Goal: Transaction & Acquisition: Subscribe to service/newsletter

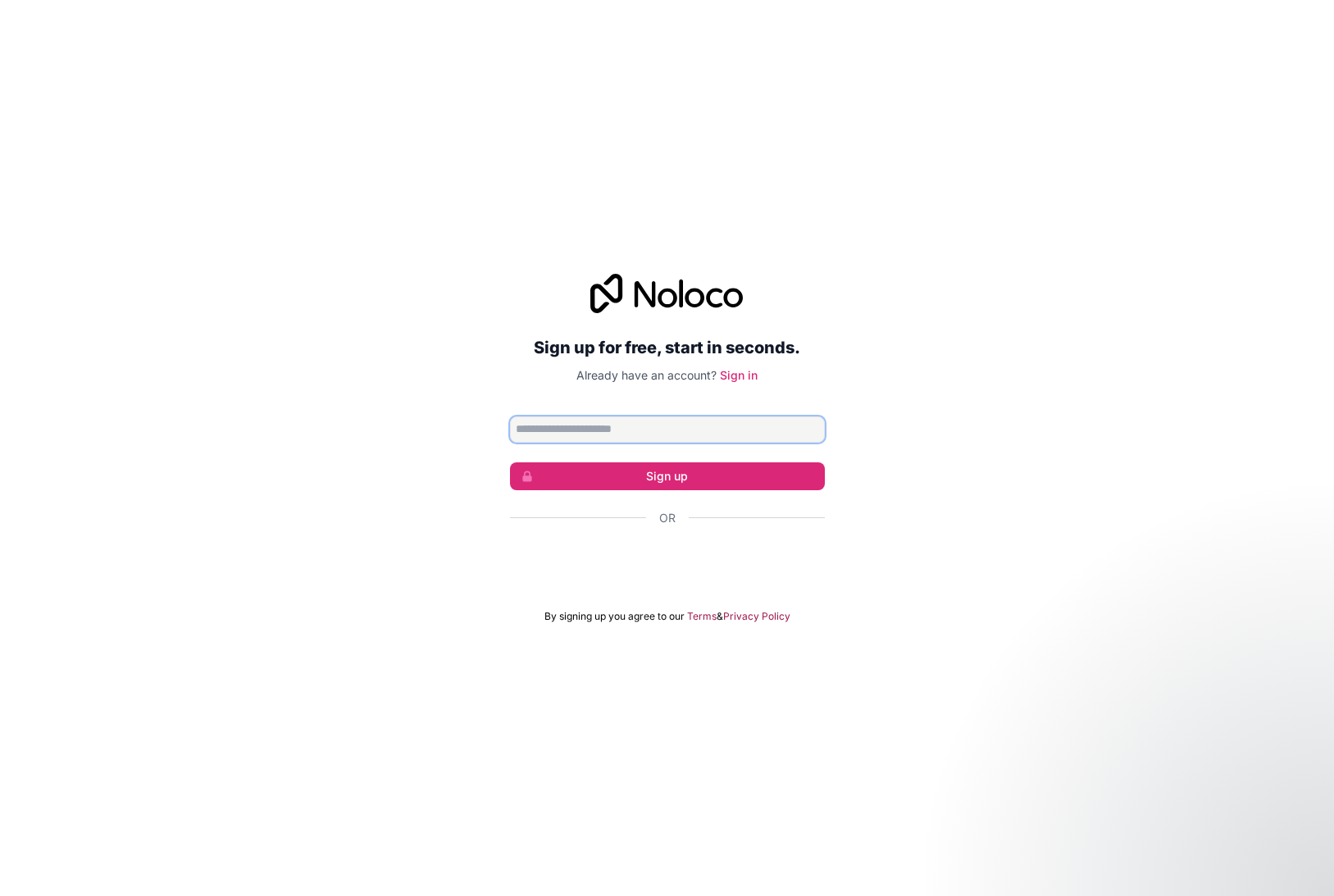
click at [562, 436] on input "Email address" at bounding box center [667, 430] width 315 height 27
paste input "**********"
type input "**********"
click at [615, 479] on button "Sign up" at bounding box center [667, 476] width 315 height 28
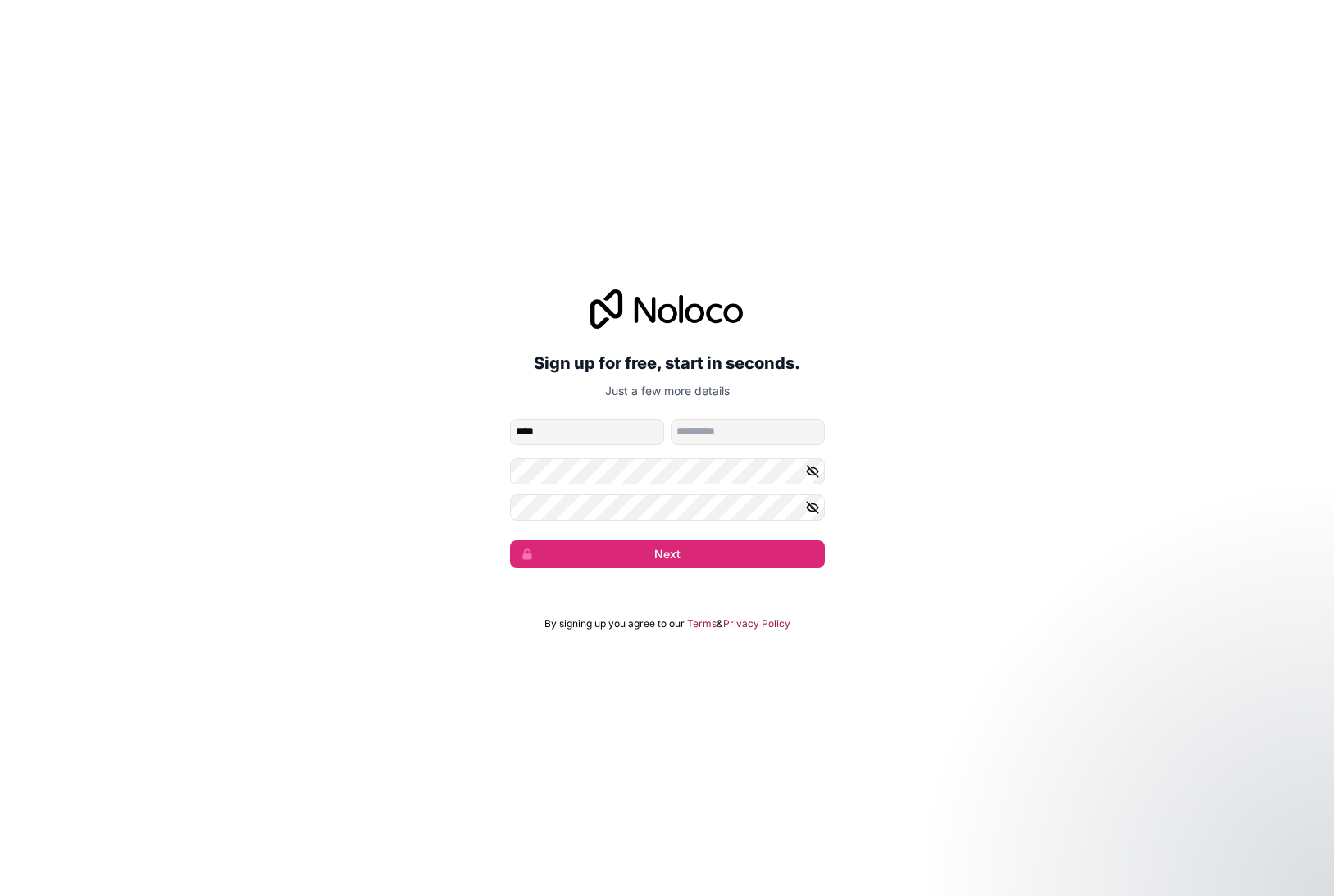
type input "****"
click at [714, 431] on input "family-name" at bounding box center [748, 431] width 154 height 27
type input "****"
click at [510, 540] on button "Next" at bounding box center [667, 554] width 315 height 28
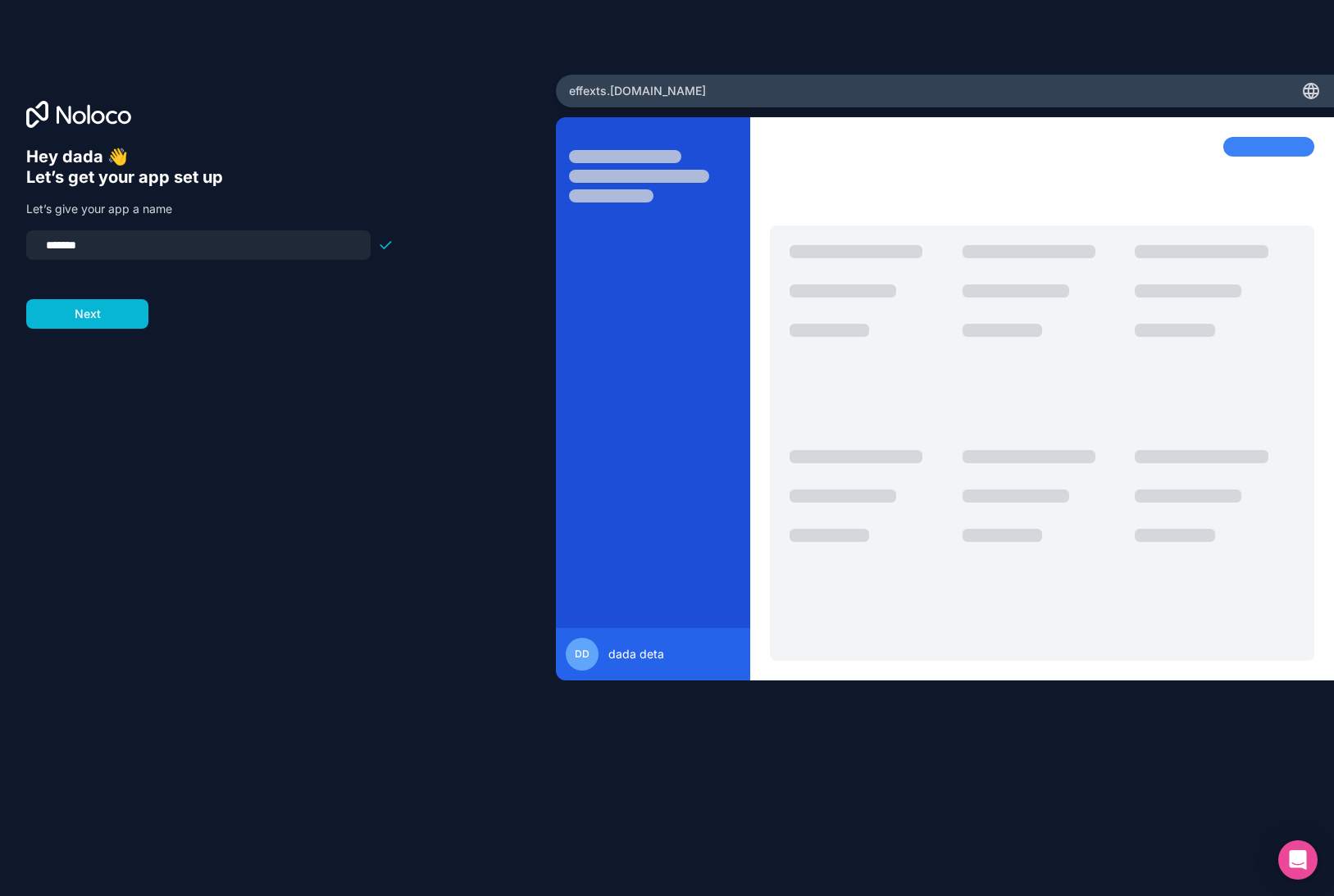
drag, startPoint x: 99, startPoint y: 238, endPoint x: -25, endPoint y: 254, distance: 125.0
click at [0, 254] on html "Hey dada 👋 Let’s get your app set up Let’s give your app a name ******* Next ef…" at bounding box center [667, 448] width 1334 height 896
click at [121, 310] on button "Next" at bounding box center [88, 314] width 122 height 29
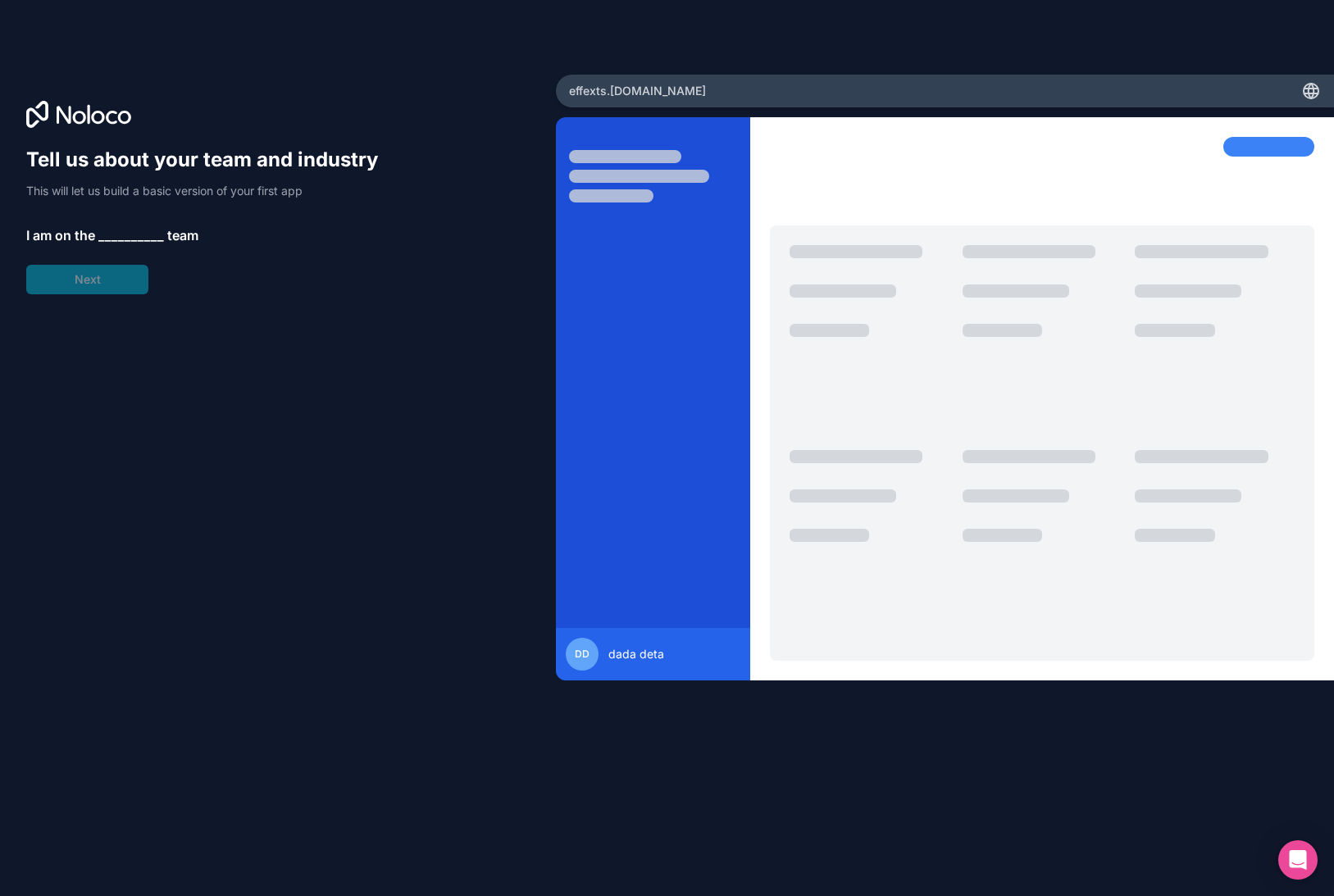
click at [122, 245] on div "Tell us about your team and industry This will let us build a basic version of …" at bounding box center [210, 220] width 367 height 147
click at [124, 232] on span "__________" at bounding box center [131, 235] width 65 height 20
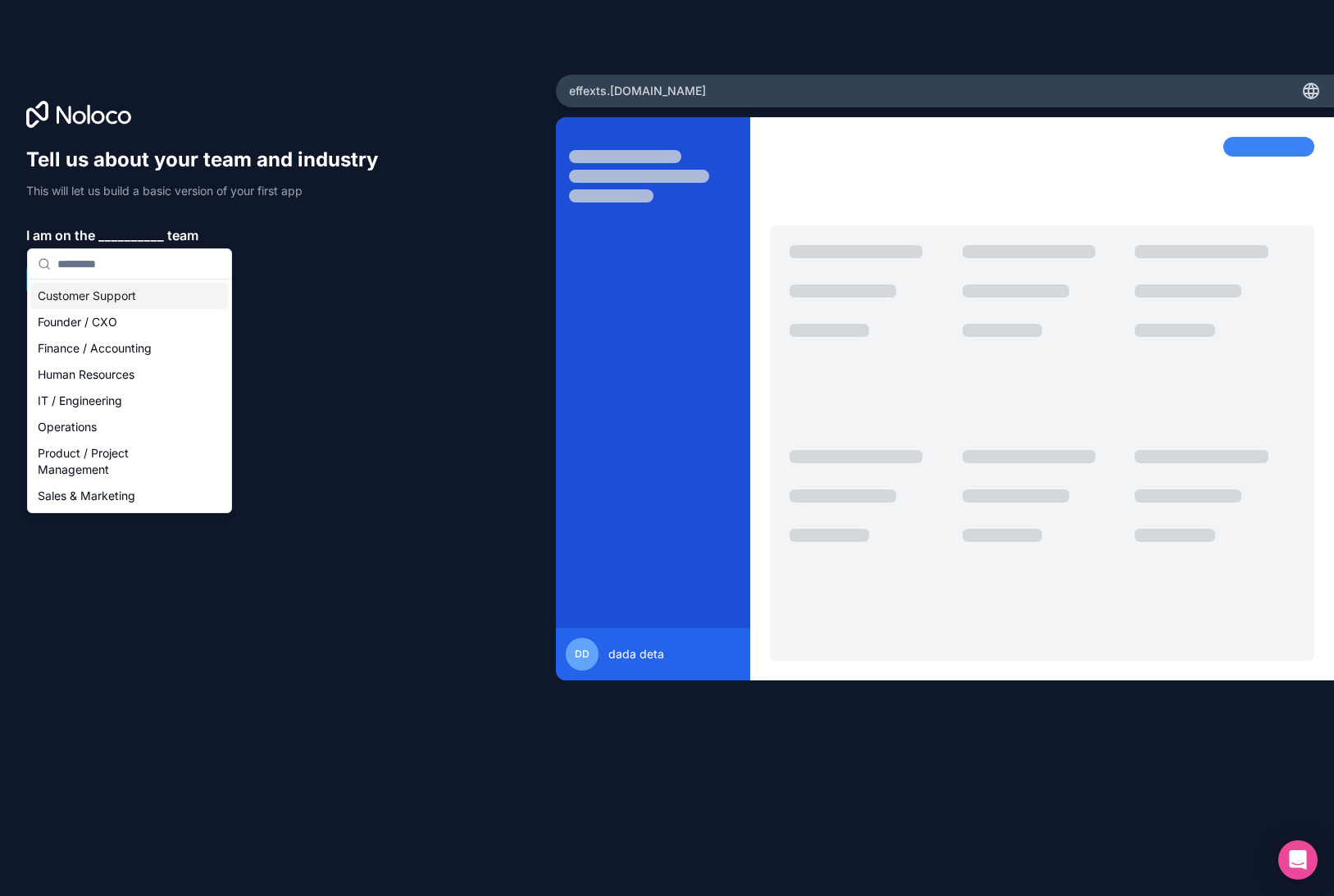
click at [113, 298] on div "Customer Support" at bounding box center [129, 296] width 196 height 27
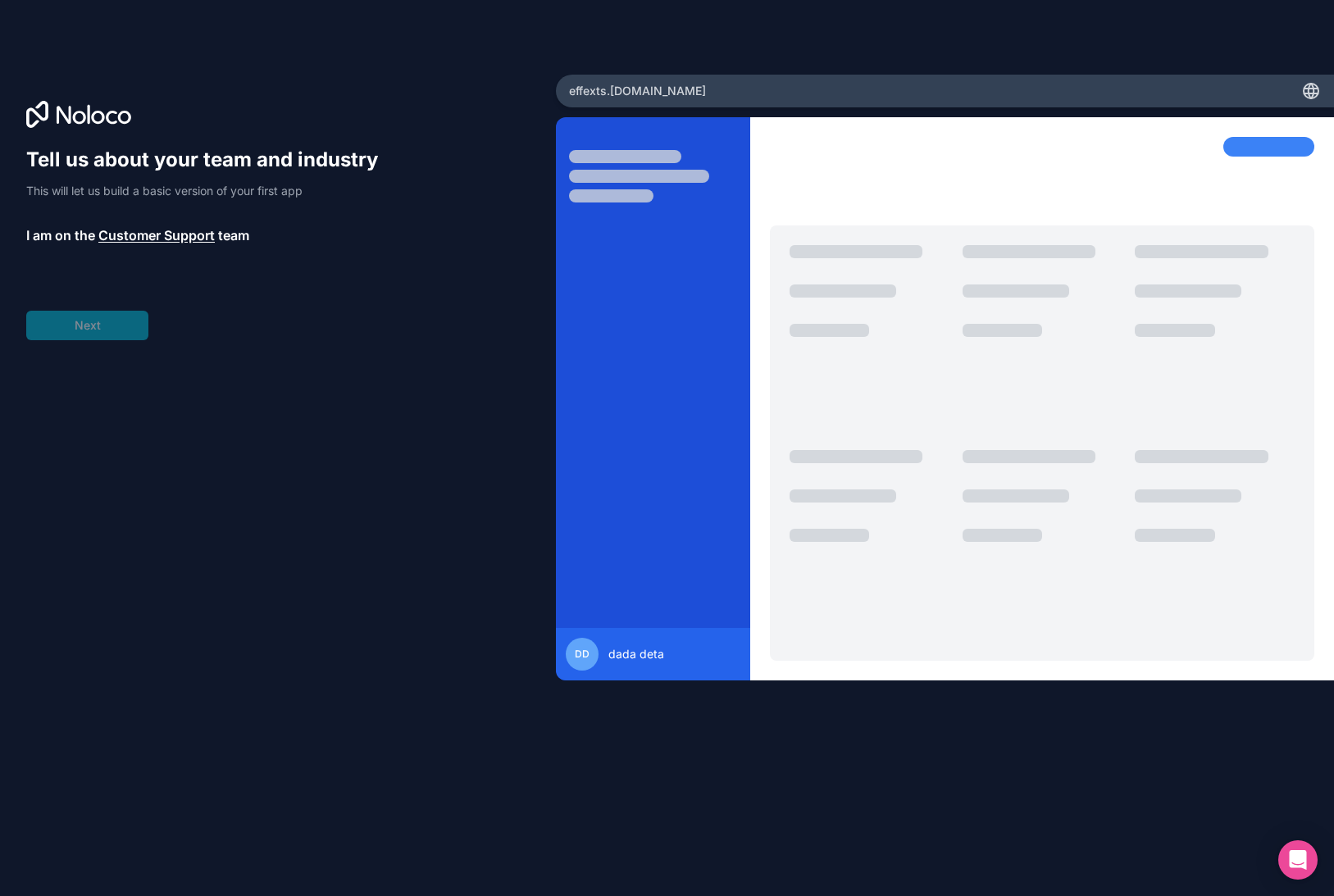
click at [84, 321] on div "Tell us about your team and industry This will let us build a basic version of …" at bounding box center [210, 244] width 367 height 194
click at [120, 272] on span "__________" at bounding box center [136, 280] width 65 height 20
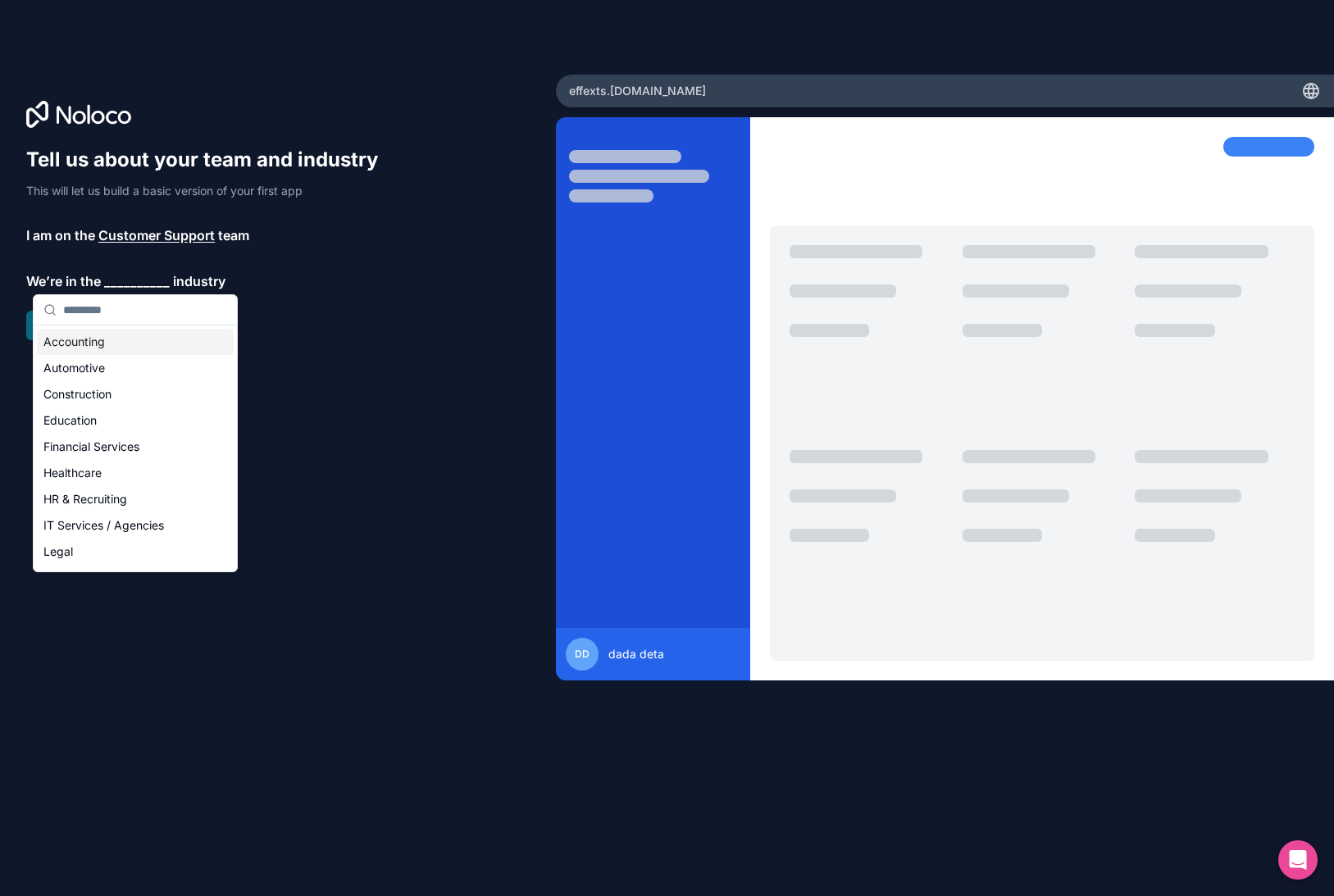
click at [136, 345] on div "Accounting" at bounding box center [135, 341] width 196 height 27
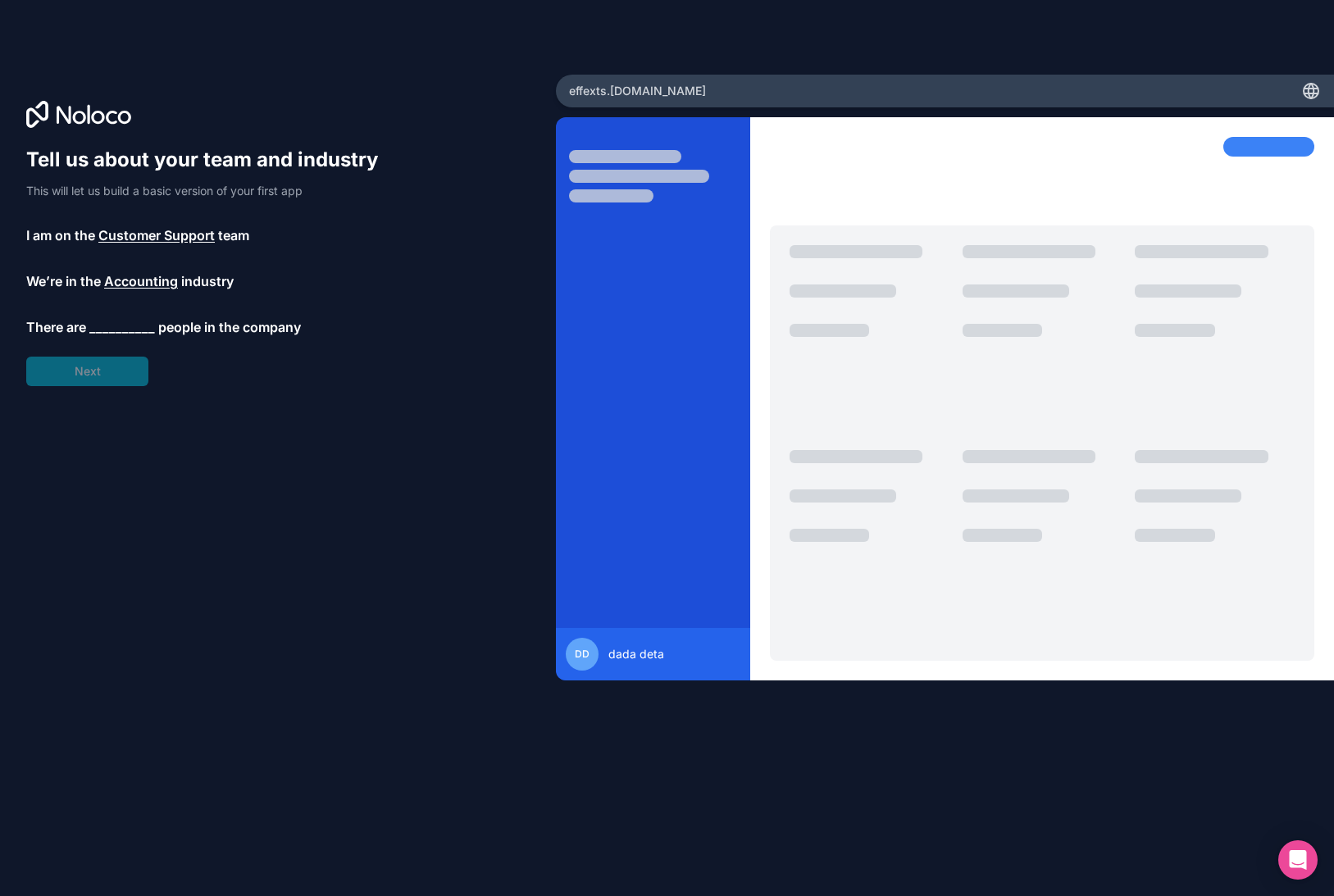
click at [133, 317] on span "__________" at bounding box center [122, 327] width 65 height 20
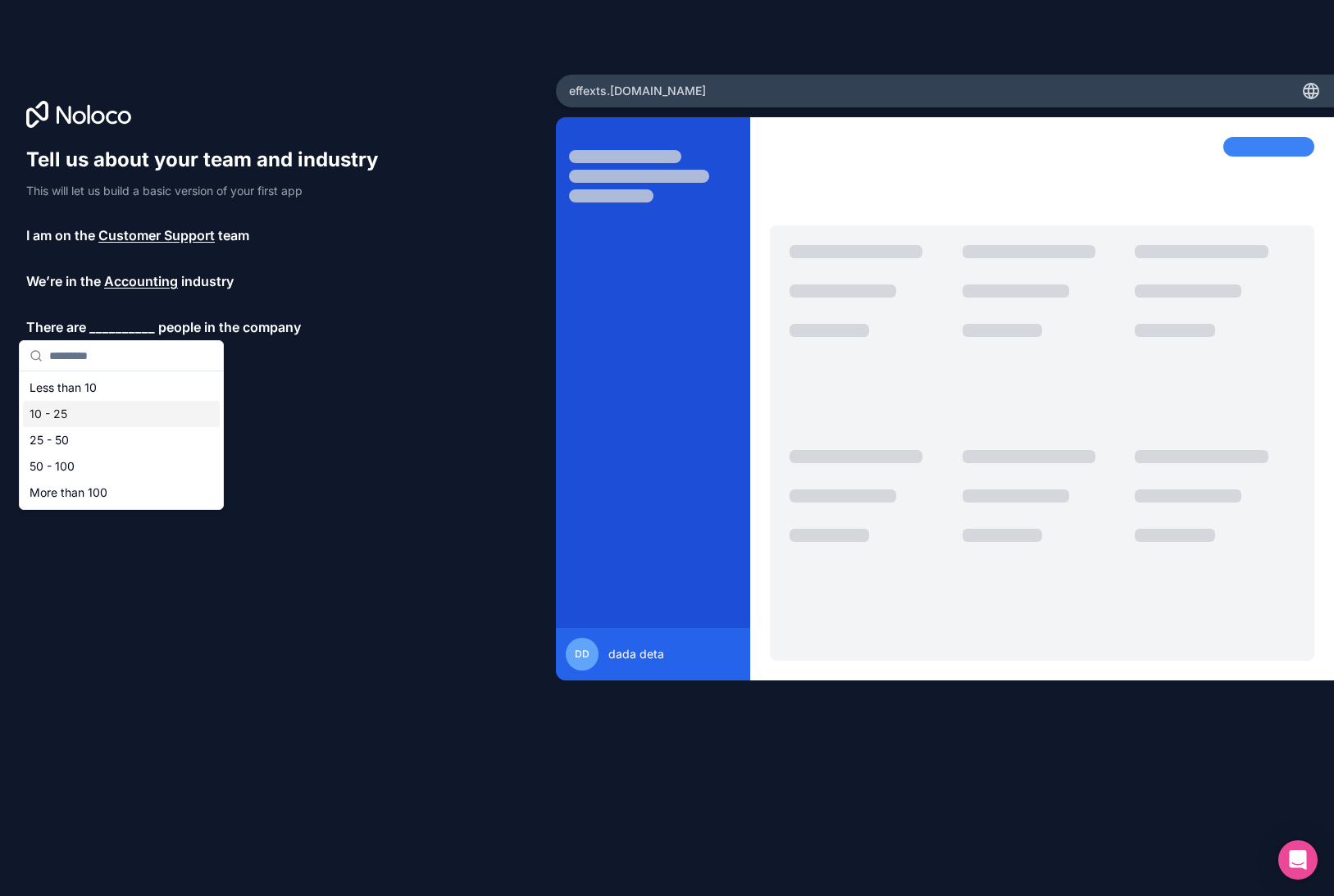
click at [107, 432] on div "25 - 50" at bounding box center [121, 440] width 196 height 27
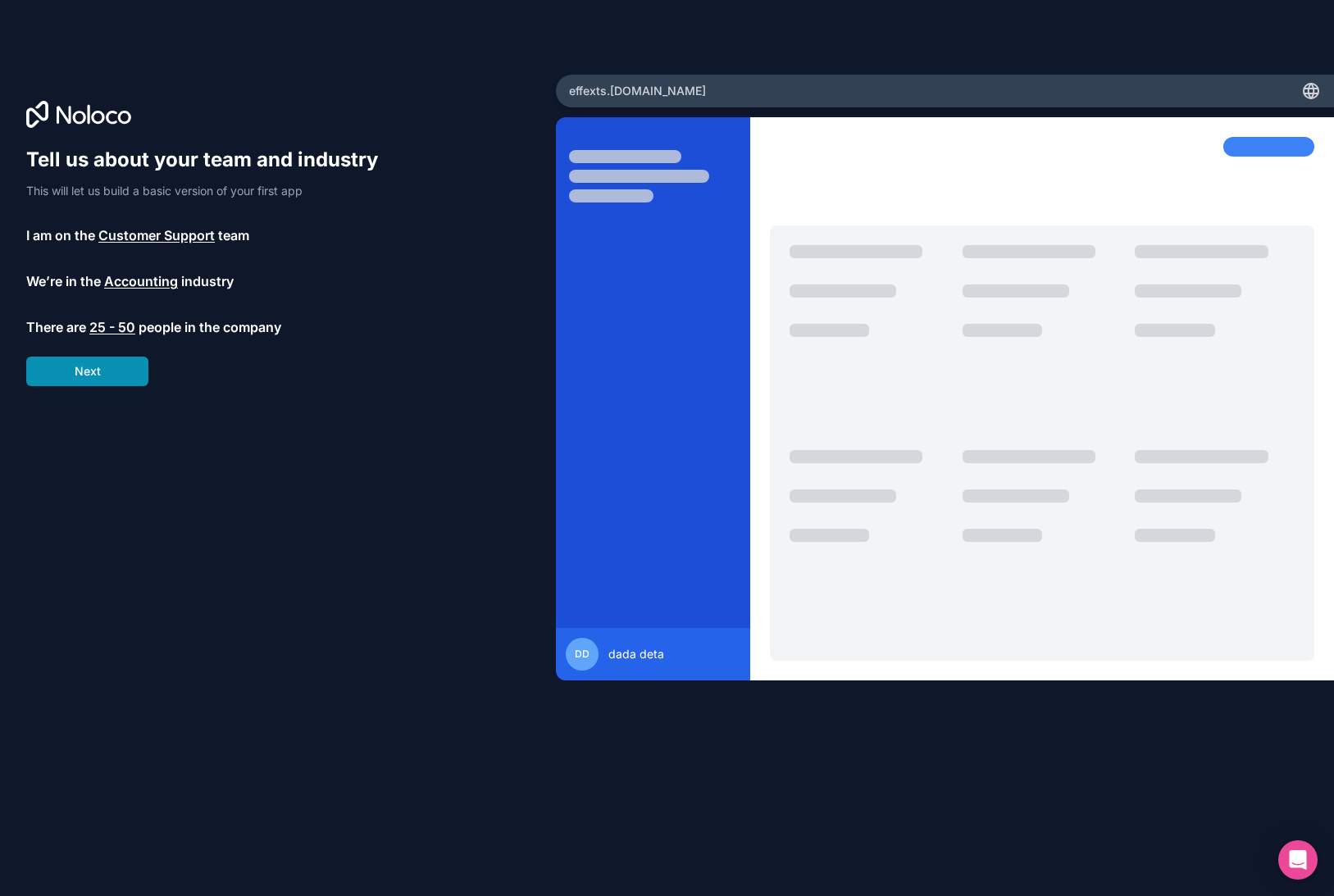
click at [84, 364] on button "Next" at bounding box center [88, 371] width 122 height 29
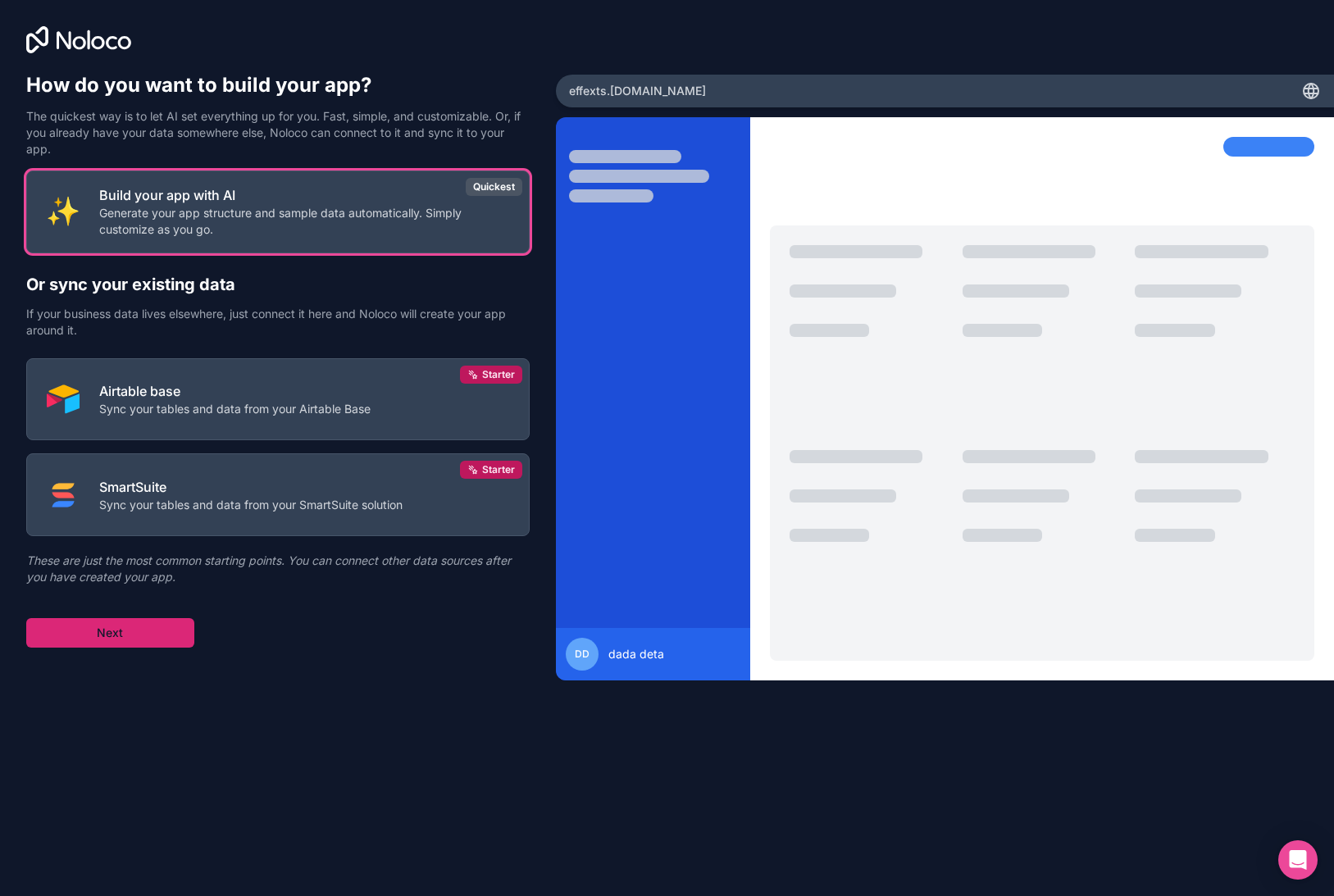
click at [123, 623] on button "Next" at bounding box center [111, 633] width 168 height 29
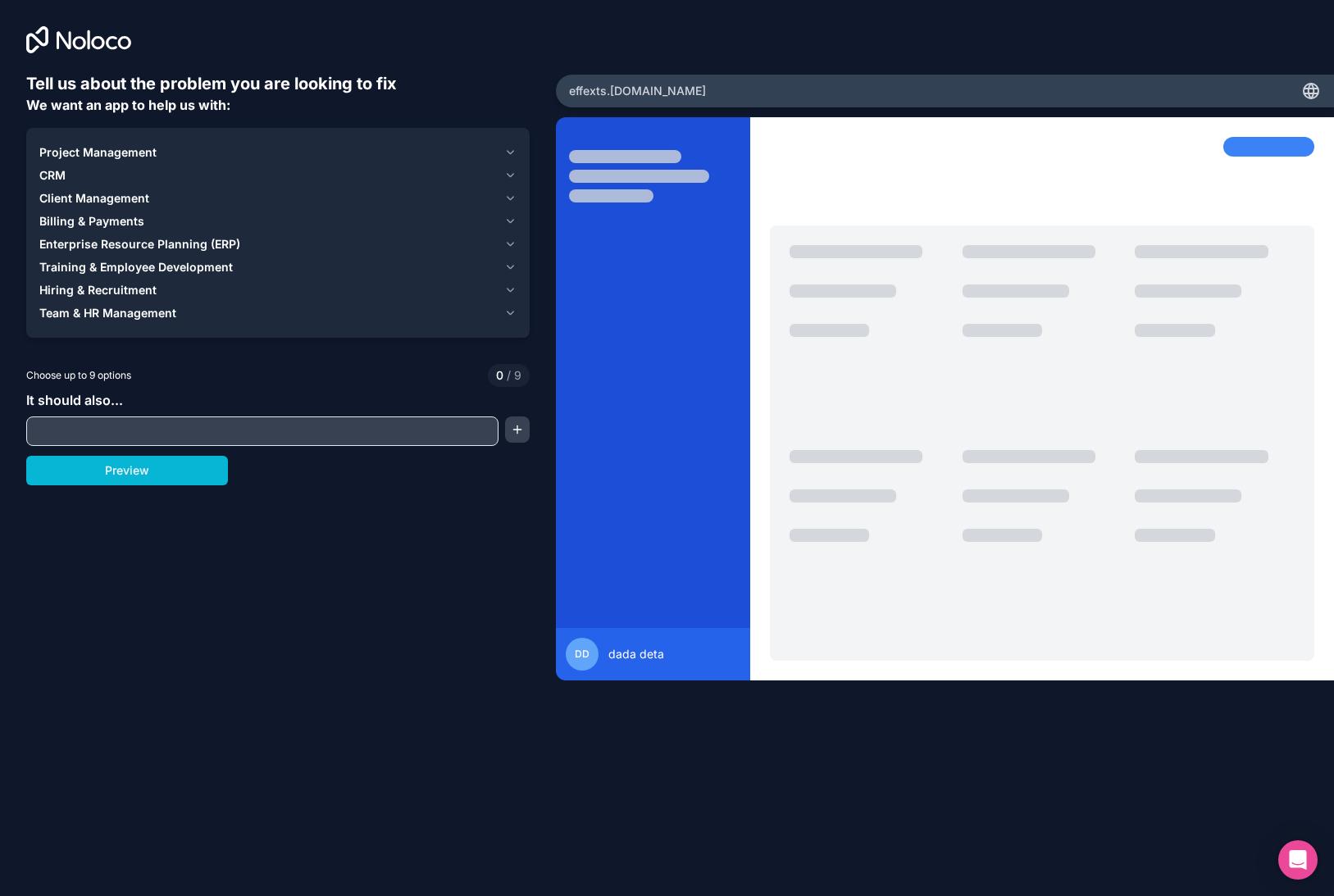
click at [128, 426] on input "text" at bounding box center [262, 430] width 464 height 23
click at [168, 484] on button "Preview" at bounding box center [127, 471] width 202 height 29
click at [124, 276] on button "Training & Employee Development" at bounding box center [278, 267] width 477 height 23
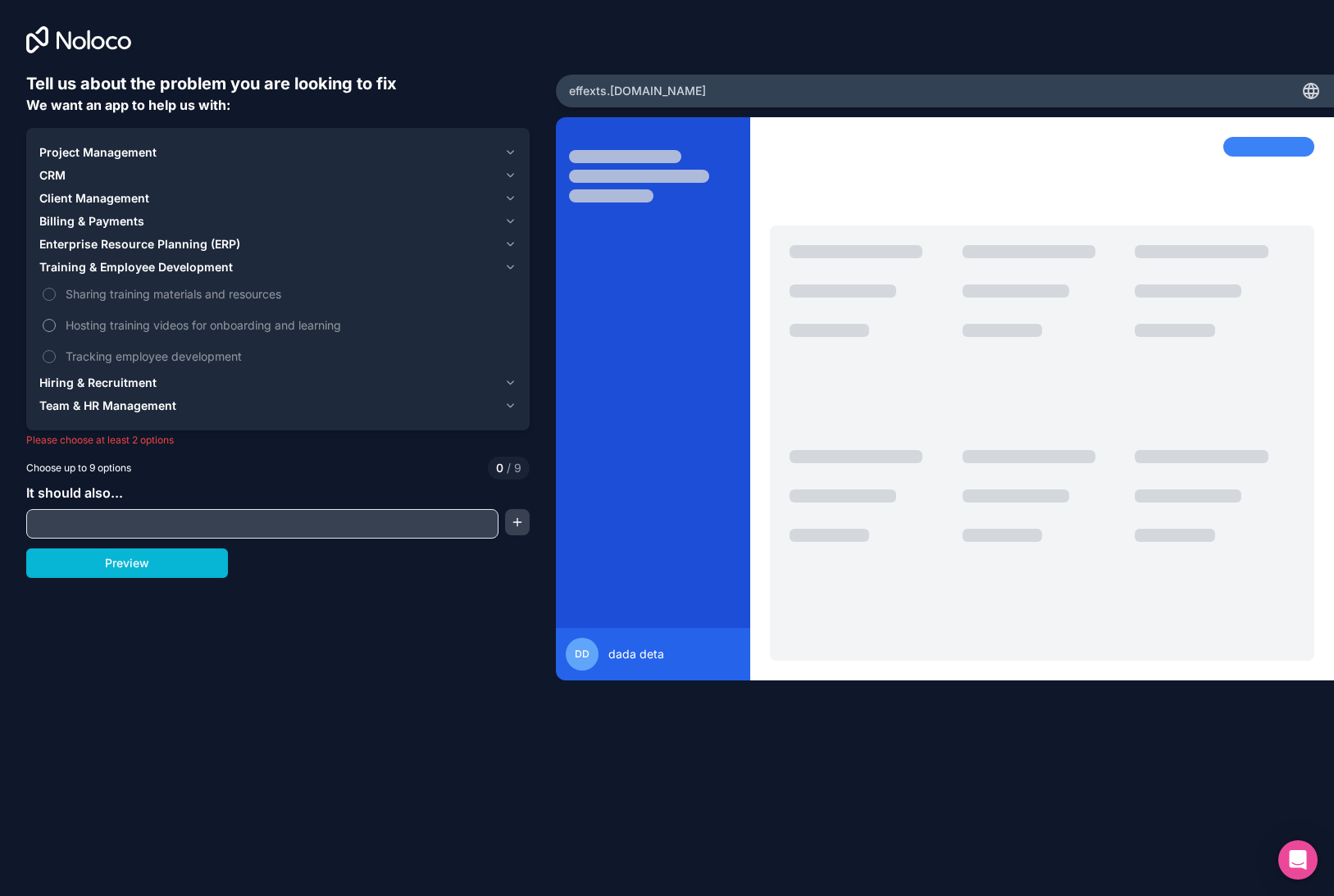
click at [62, 326] on label "Hosting training videos for onboarding and learning" at bounding box center [278, 324] width 477 height 30
click at [56, 326] on button "Hosting training videos for onboarding and learning" at bounding box center [49, 325] width 13 height 13
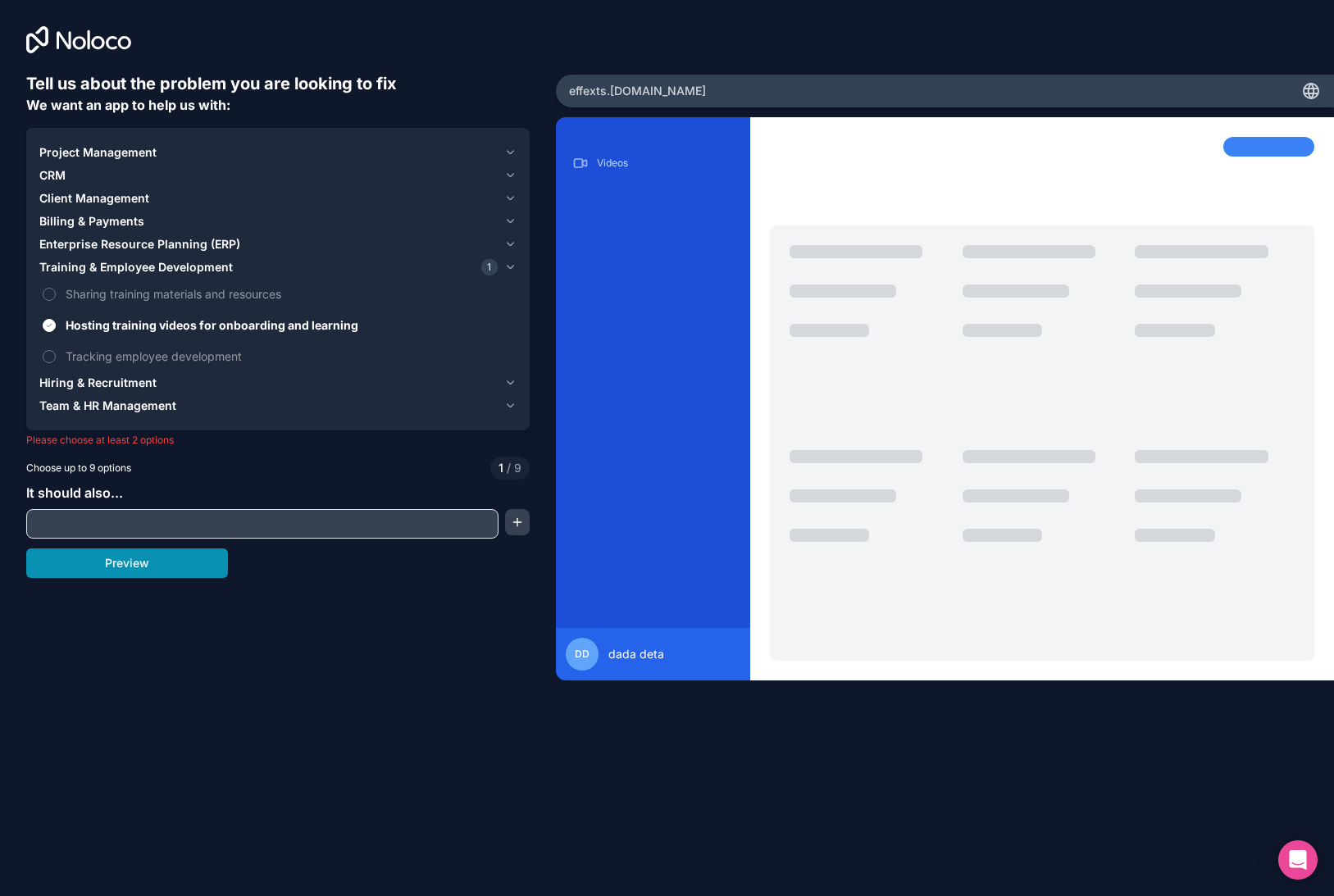
click at [145, 554] on button "Preview" at bounding box center [127, 563] width 202 height 29
click at [100, 352] on span "Tracking employee development" at bounding box center [289, 356] width 448 height 17
click at [56, 352] on button "Tracking employee development" at bounding box center [49, 356] width 13 height 13
click at [91, 390] on span "Hiring & Recruitment" at bounding box center [98, 382] width 118 height 16
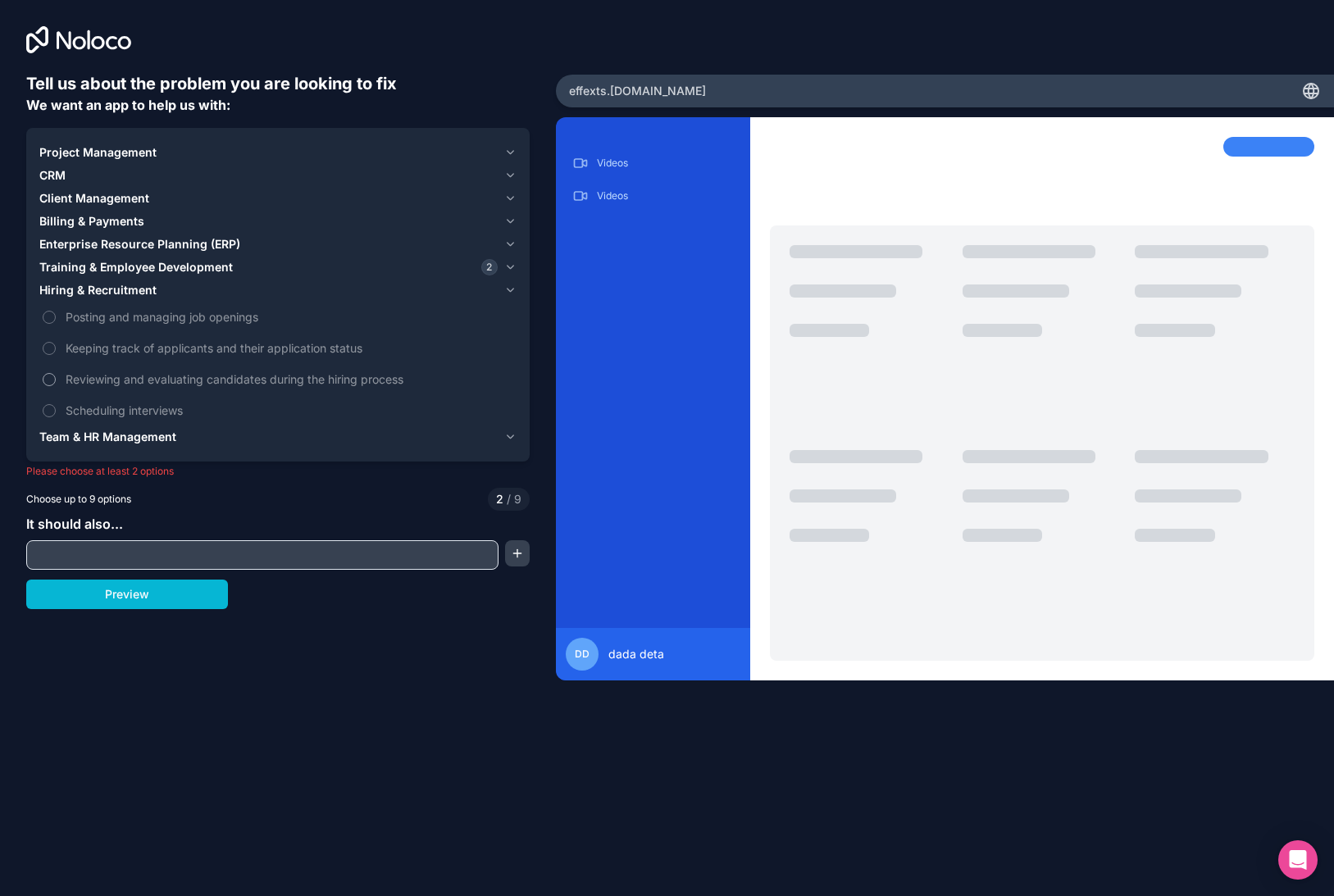
click at [89, 369] on label "Reviewing and evaluating candidates during the hiring process" at bounding box center [278, 378] width 477 height 30
click at [56, 373] on button "Reviewing and evaluating candidates during the hiring process" at bounding box center [49, 379] width 13 height 13
click at [87, 340] on span "Keeping track of applicants and their application status" at bounding box center [289, 348] width 448 height 17
click at [56, 342] on button "Keeping track of applicants and their application status" at bounding box center [49, 348] width 13 height 13
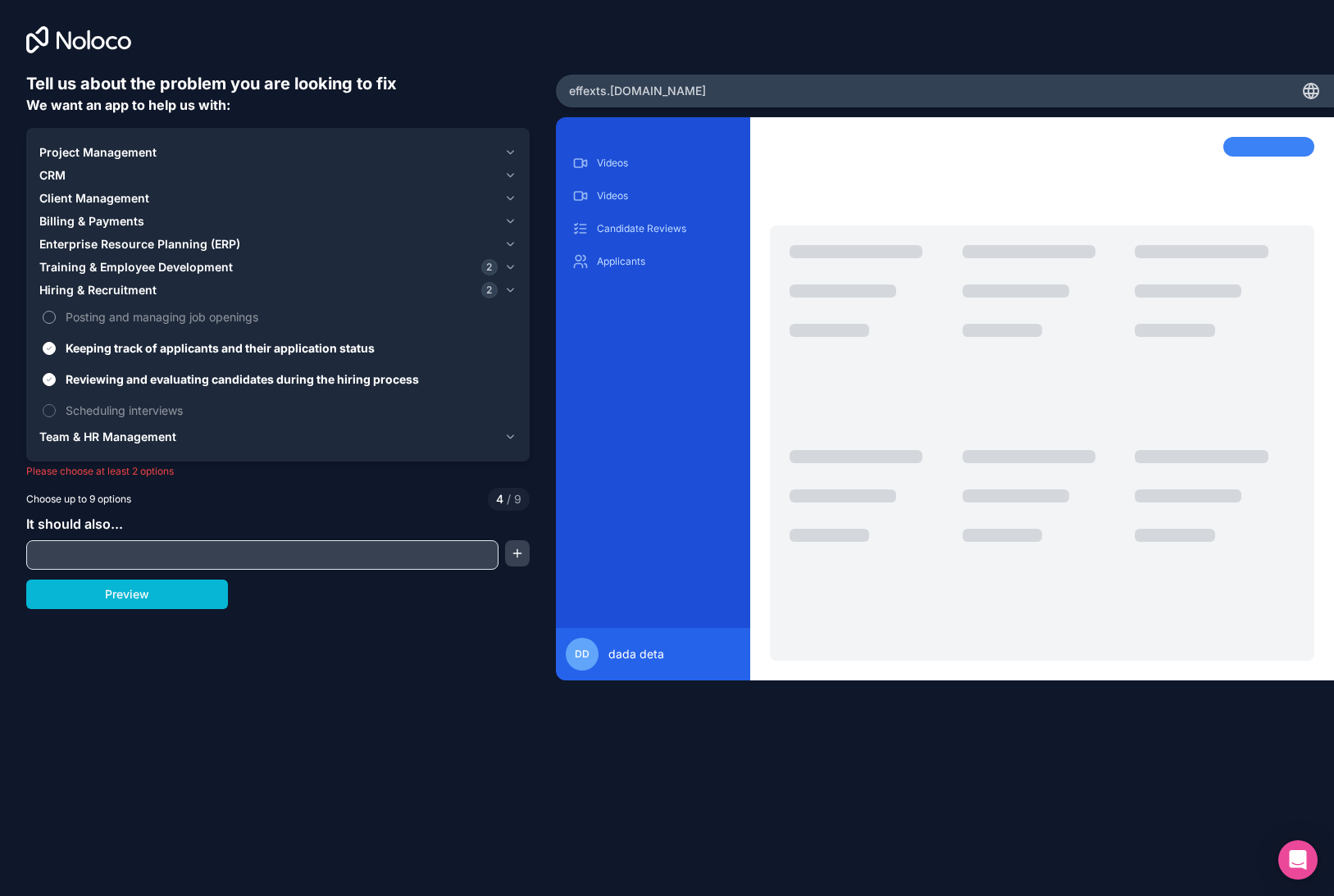
click at [87, 315] on span "Posting and managing job openings" at bounding box center [289, 316] width 448 height 17
click at [56, 315] on button "Posting and managing job openings" at bounding box center [49, 316] width 13 height 13
click at [202, 586] on button "Preview" at bounding box center [127, 594] width 202 height 29
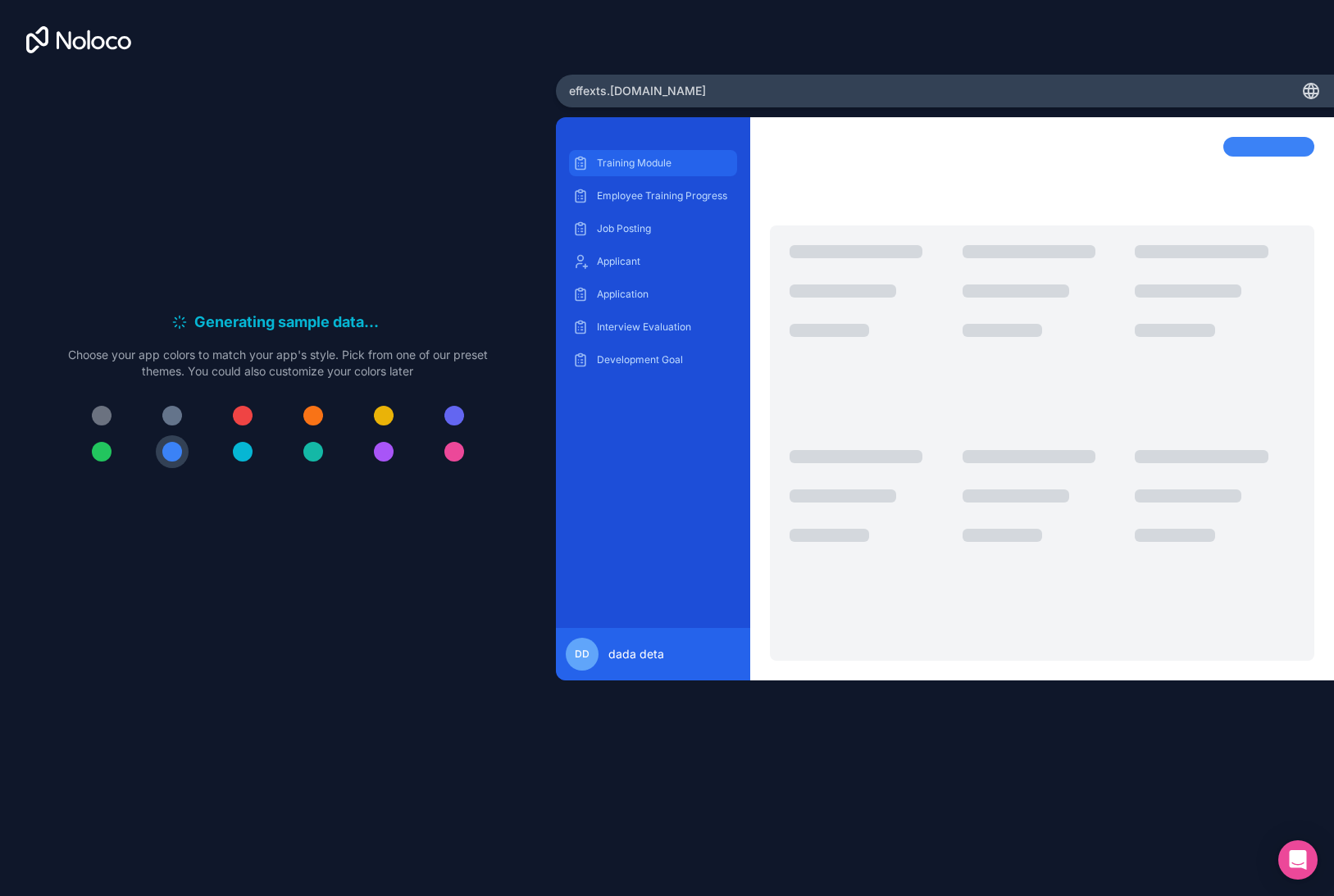
click at [624, 152] on div "Training Module" at bounding box center [653, 163] width 168 height 27
click at [647, 181] on div "Training Module Employee Training Progress Job Posting Applicant Application In…" at bounding box center [653, 262] width 168 height 223
click at [650, 197] on p "Employee Training Progress" at bounding box center [666, 195] width 137 height 13
click at [648, 159] on p "Training Module" at bounding box center [666, 163] width 137 height 13
click at [308, 326] on h6 "Generating record views . . ." at bounding box center [289, 322] width 196 height 23
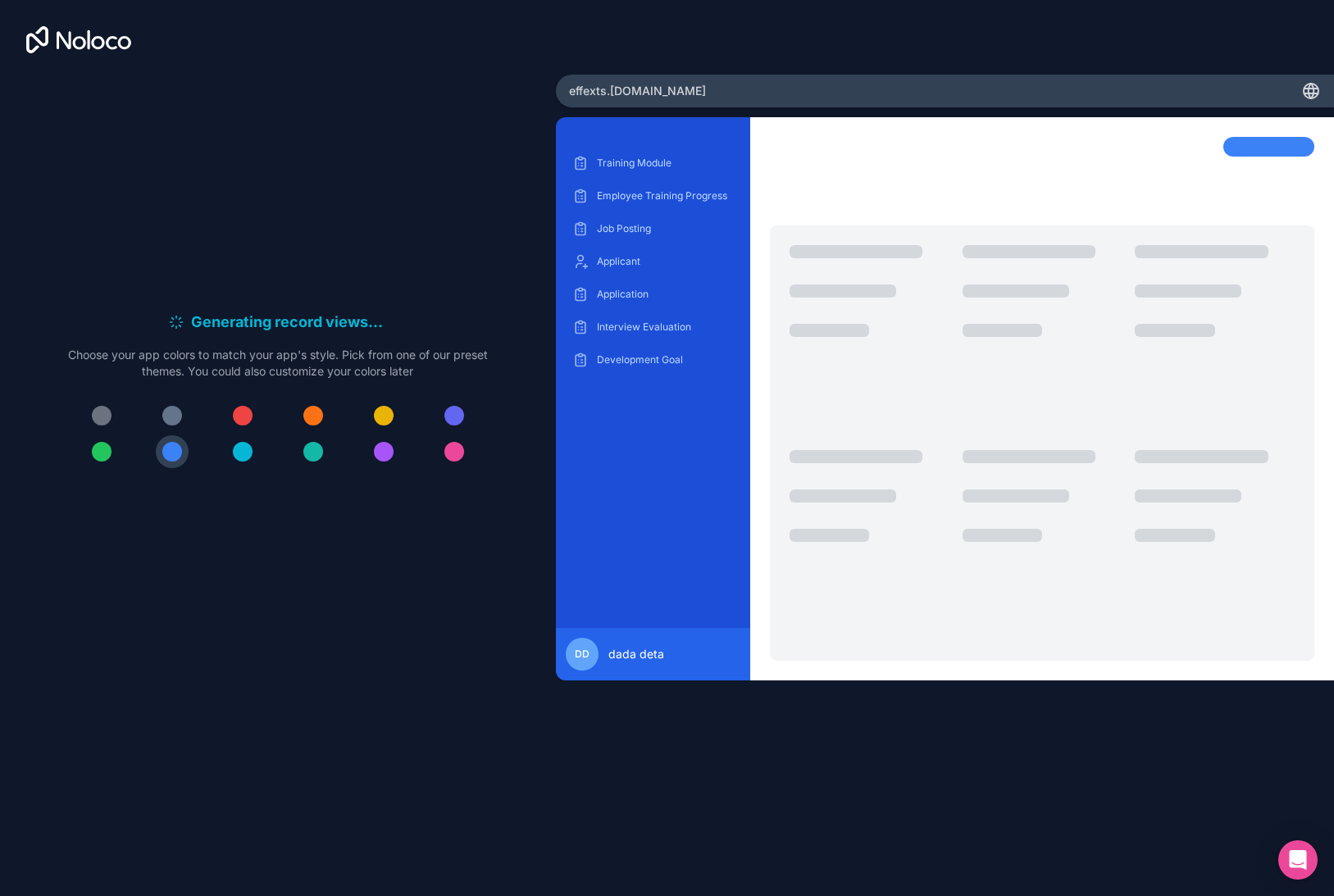
click at [389, 416] on div at bounding box center [383, 415] width 20 height 20
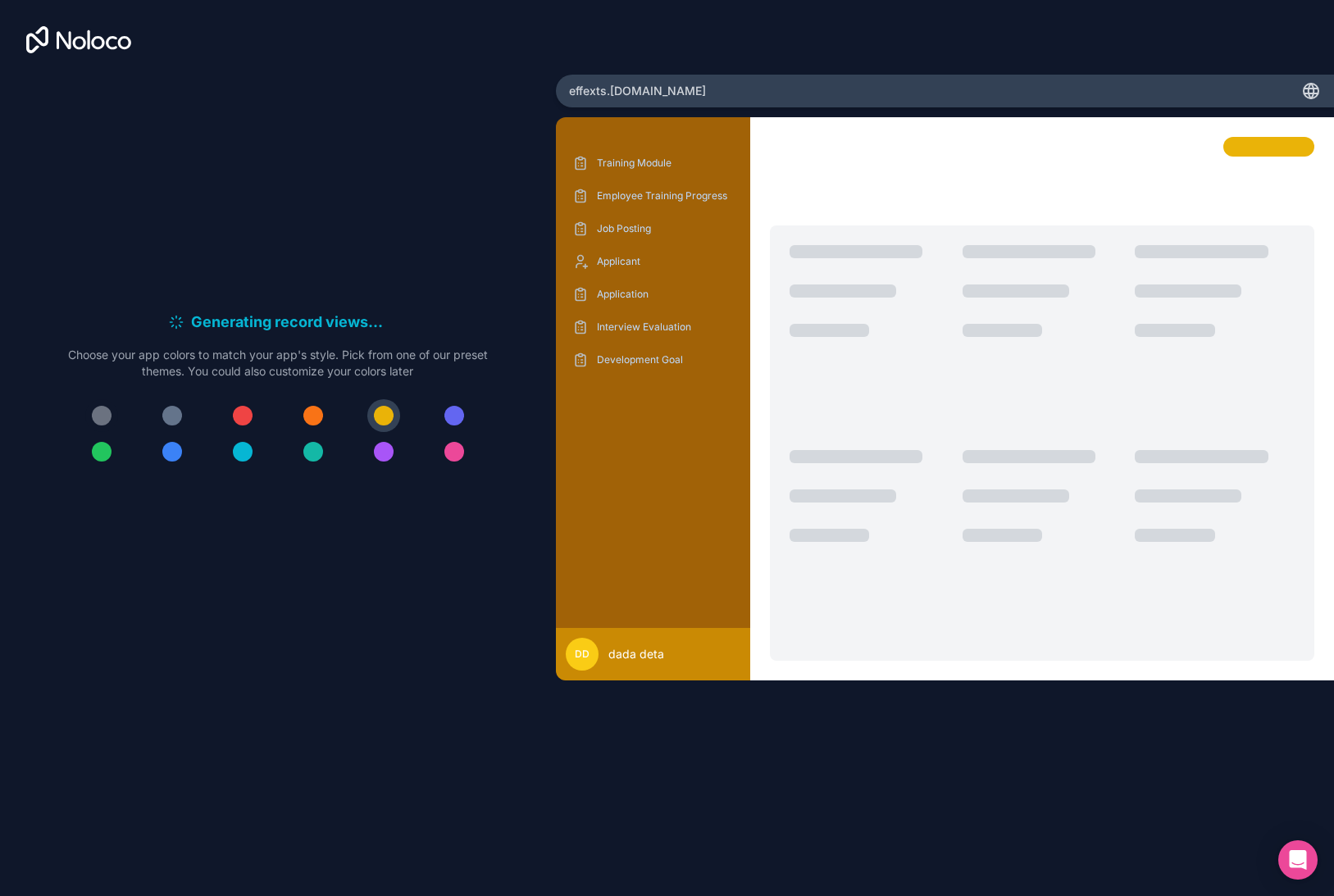
click at [100, 415] on div at bounding box center [101, 415] width 20 height 20
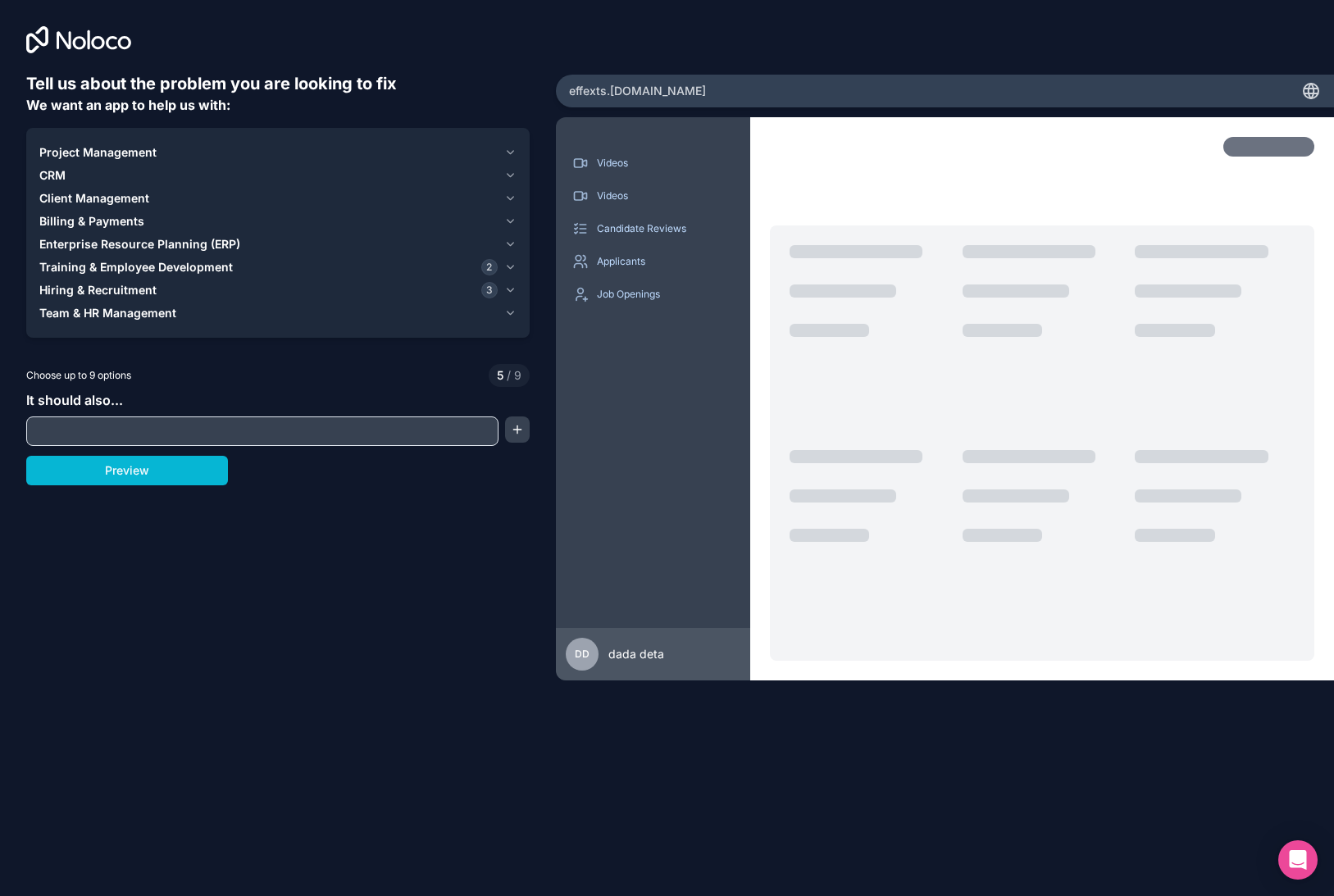
click at [286, 423] on input "text" at bounding box center [262, 430] width 464 height 23
click at [127, 283] on span "Hiring & Recruitment" at bounding box center [98, 290] width 118 height 16
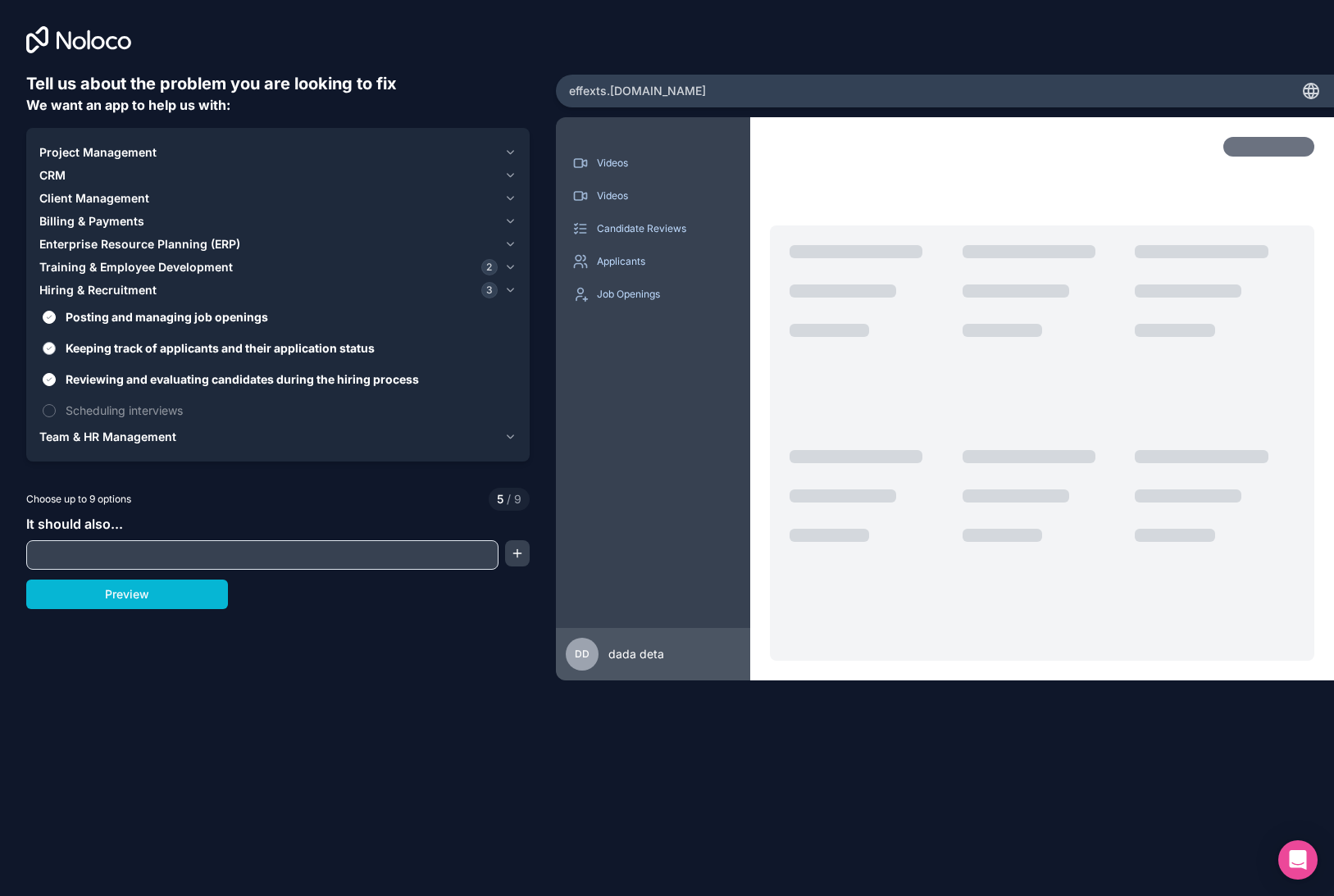
click at [136, 342] on span "Keeping track of applicants and their application status" at bounding box center [289, 348] width 448 height 17
click at [56, 342] on button "Keeping track of applicants and their application status" at bounding box center [49, 348] width 13 height 13
click at [132, 310] on span "Posting and managing job openings" at bounding box center [289, 316] width 448 height 17
click at [56, 310] on button "Posting and managing job openings" at bounding box center [49, 316] width 13 height 13
click at [129, 326] on label "Posting and managing job openings" at bounding box center [278, 316] width 477 height 30
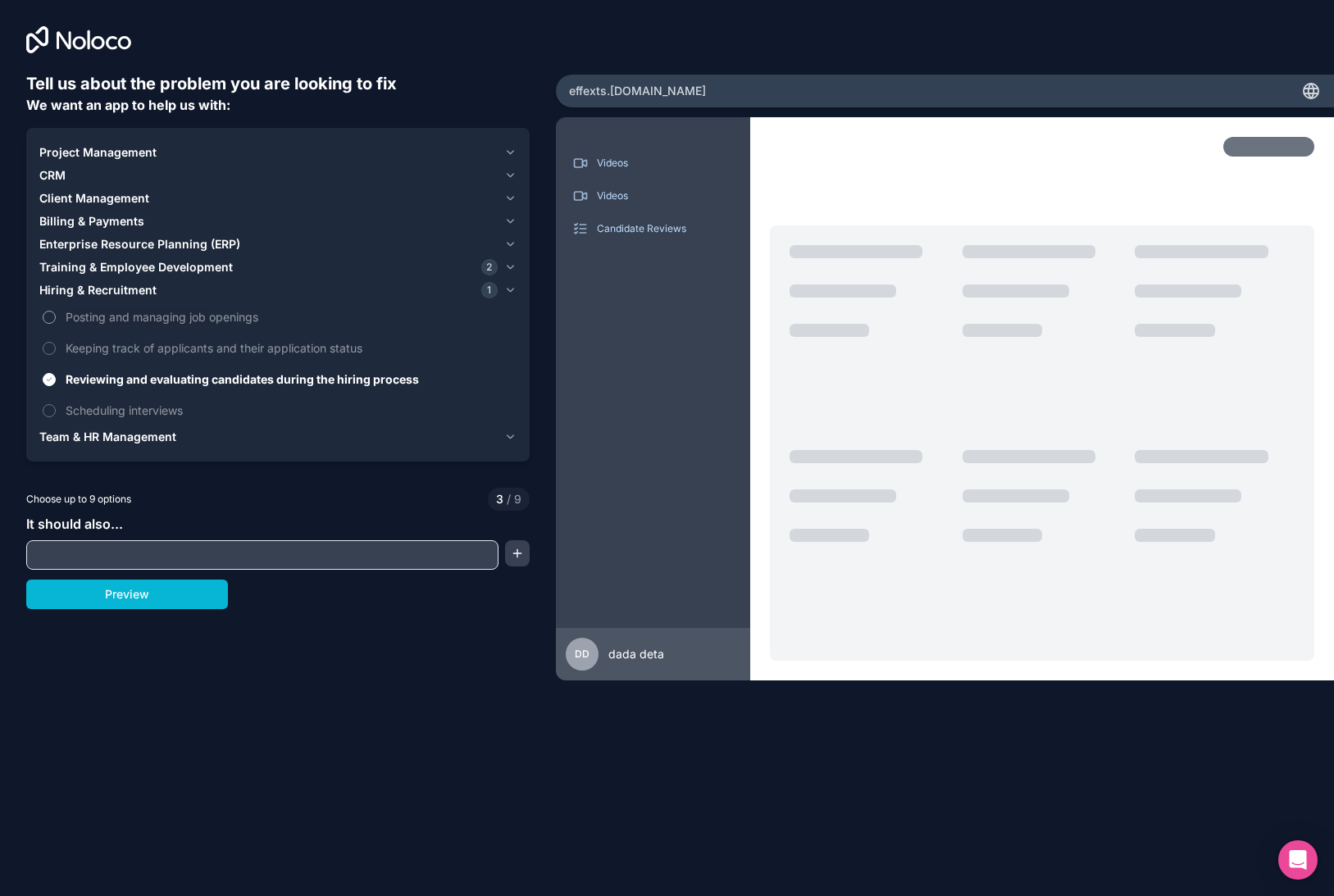
click at [56, 324] on button "Posting and managing job openings" at bounding box center [49, 316] width 13 height 13
click at [135, 353] on span "Keeping track of applicants and their application status" at bounding box center [289, 348] width 448 height 17
click at [56, 353] on button "Keeping track of applicants and their application status" at bounding box center [49, 348] width 13 height 13
click at [67, 170] on div "CRM" at bounding box center [269, 175] width 458 height 16
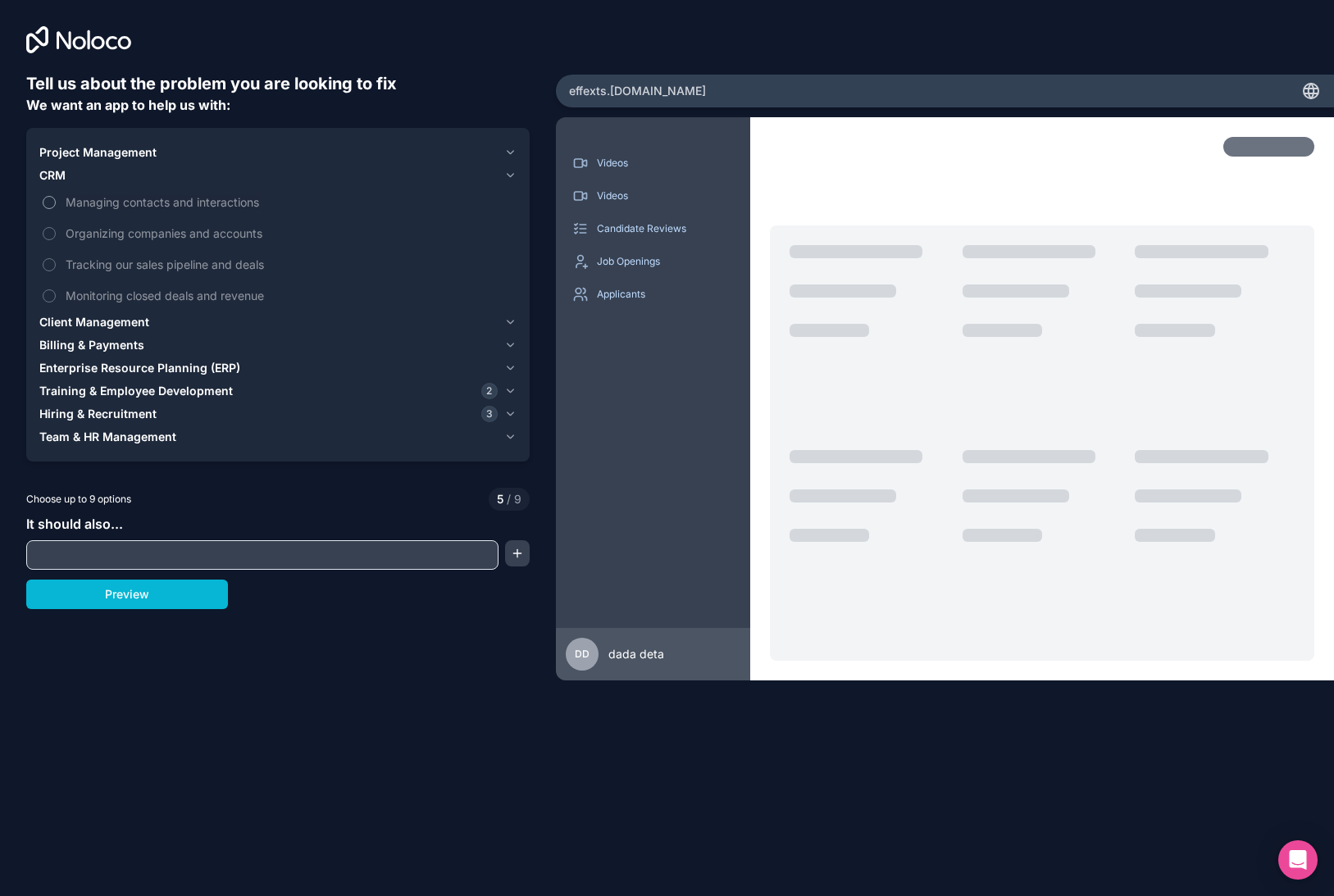
click at [113, 201] on span "Managing contacts and interactions" at bounding box center [289, 202] width 448 height 17
click at [56, 201] on button "Managing contacts and interactions" at bounding box center [49, 201] width 13 height 13
click at [137, 231] on span "Organizing companies and accounts" at bounding box center [289, 233] width 448 height 17
click at [56, 231] on button "Organizing companies and accounts" at bounding box center [49, 233] width 13 height 13
click at [146, 262] on span "Tracking our sales pipeline and deals" at bounding box center [289, 264] width 448 height 17
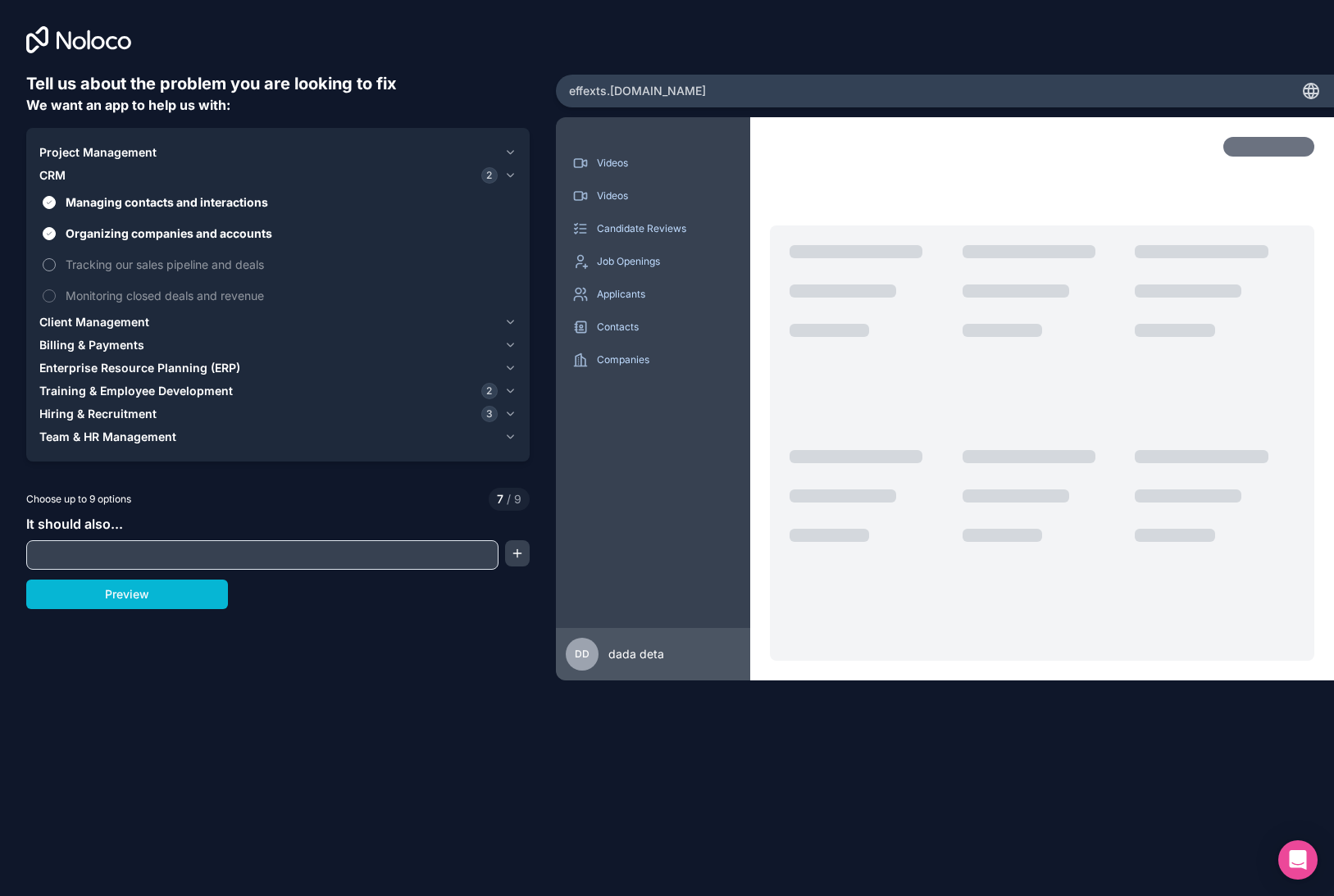
click at [56, 262] on button "Tracking our sales pipeline and deals" at bounding box center [49, 264] width 13 height 13
click at [149, 288] on span "Monitoring closed deals and revenue" at bounding box center [289, 296] width 448 height 17
click at [56, 289] on button "Monitoring closed deals and revenue" at bounding box center [49, 295] width 13 height 13
click at [347, 558] on input "text" at bounding box center [262, 555] width 464 height 23
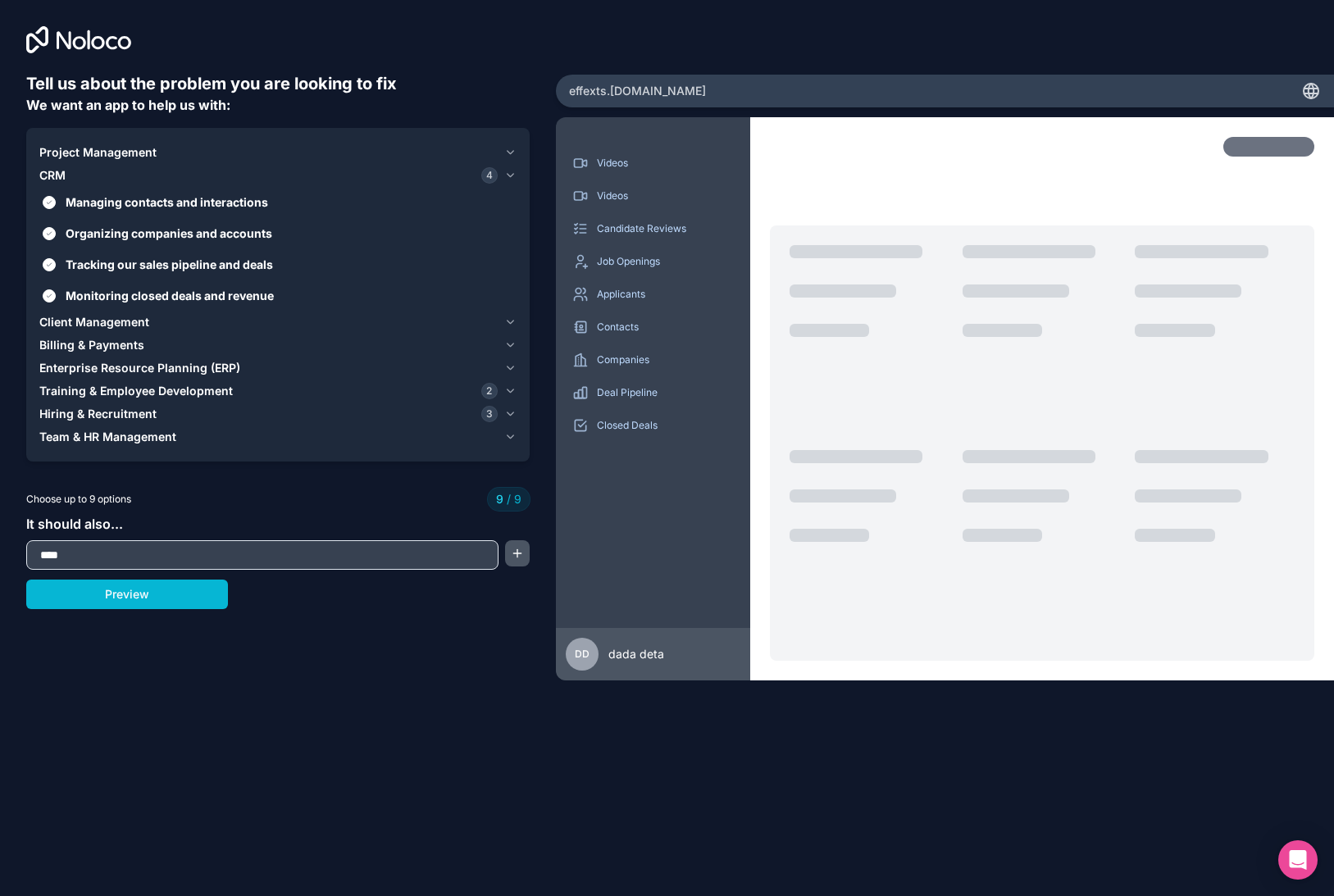
type input "****"
click at [516, 552] on button "button" at bounding box center [517, 553] width 25 height 27
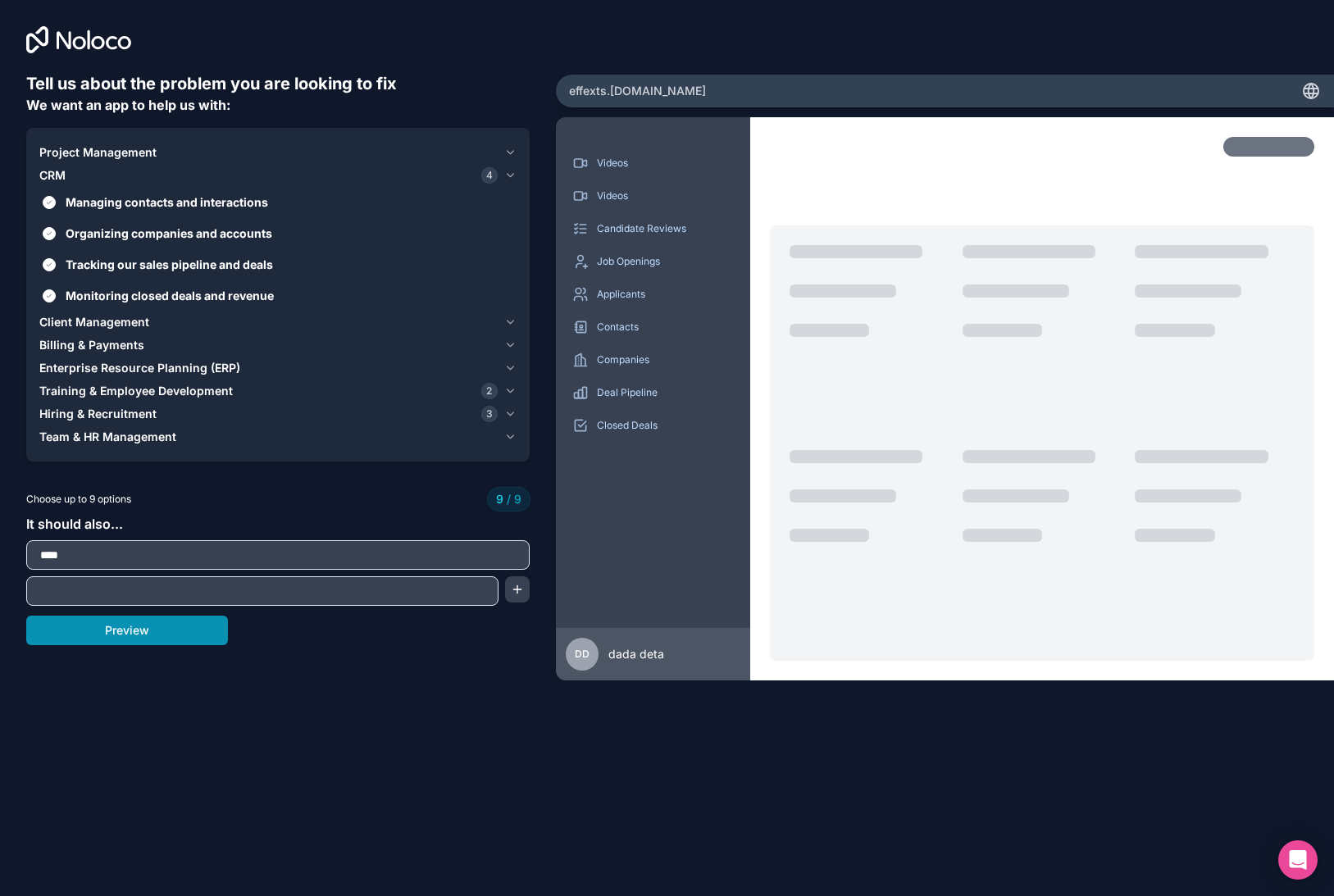
click at [142, 628] on button "Preview" at bounding box center [127, 630] width 202 height 29
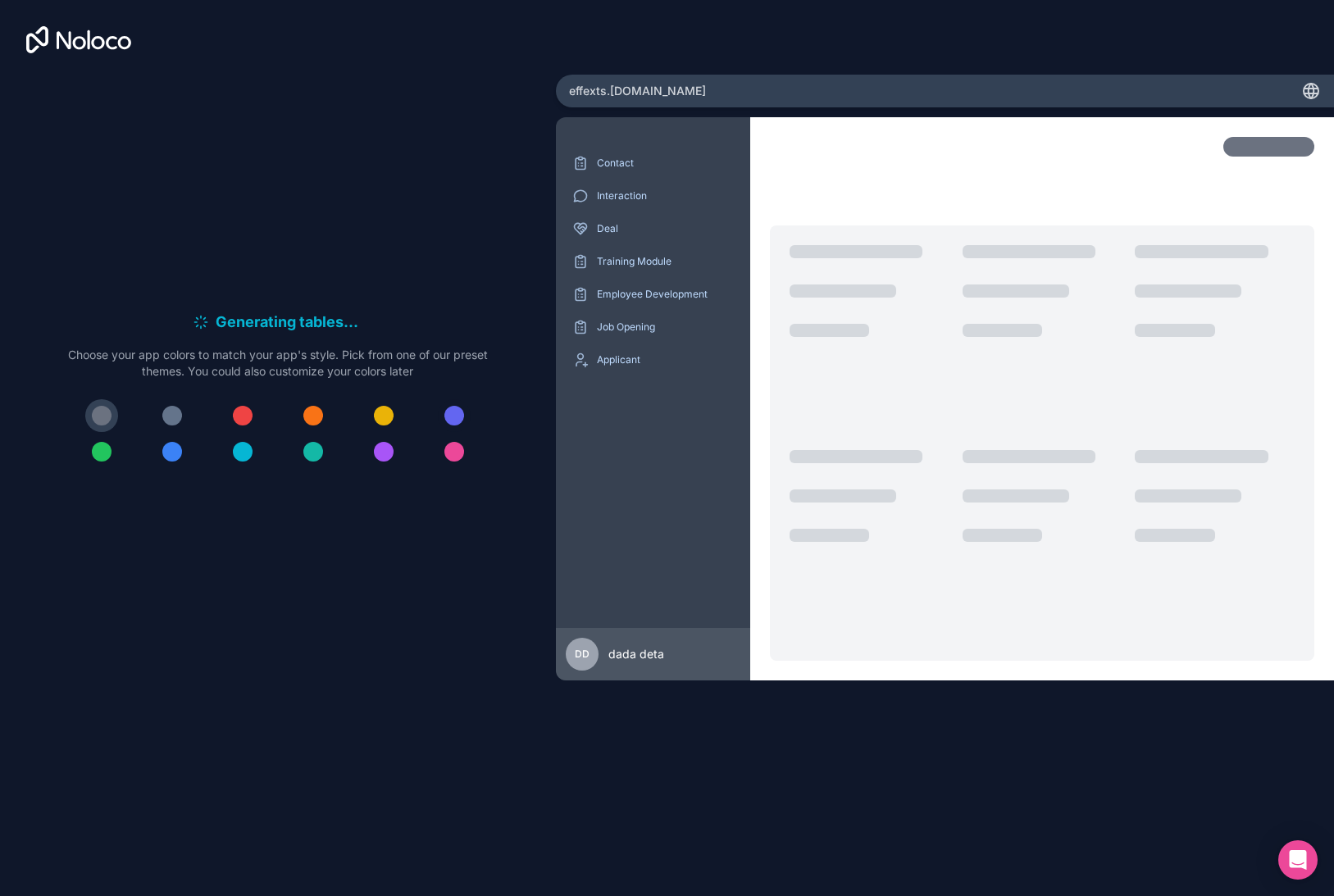
click at [455, 419] on div at bounding box center [454, 415] width 20 height 20
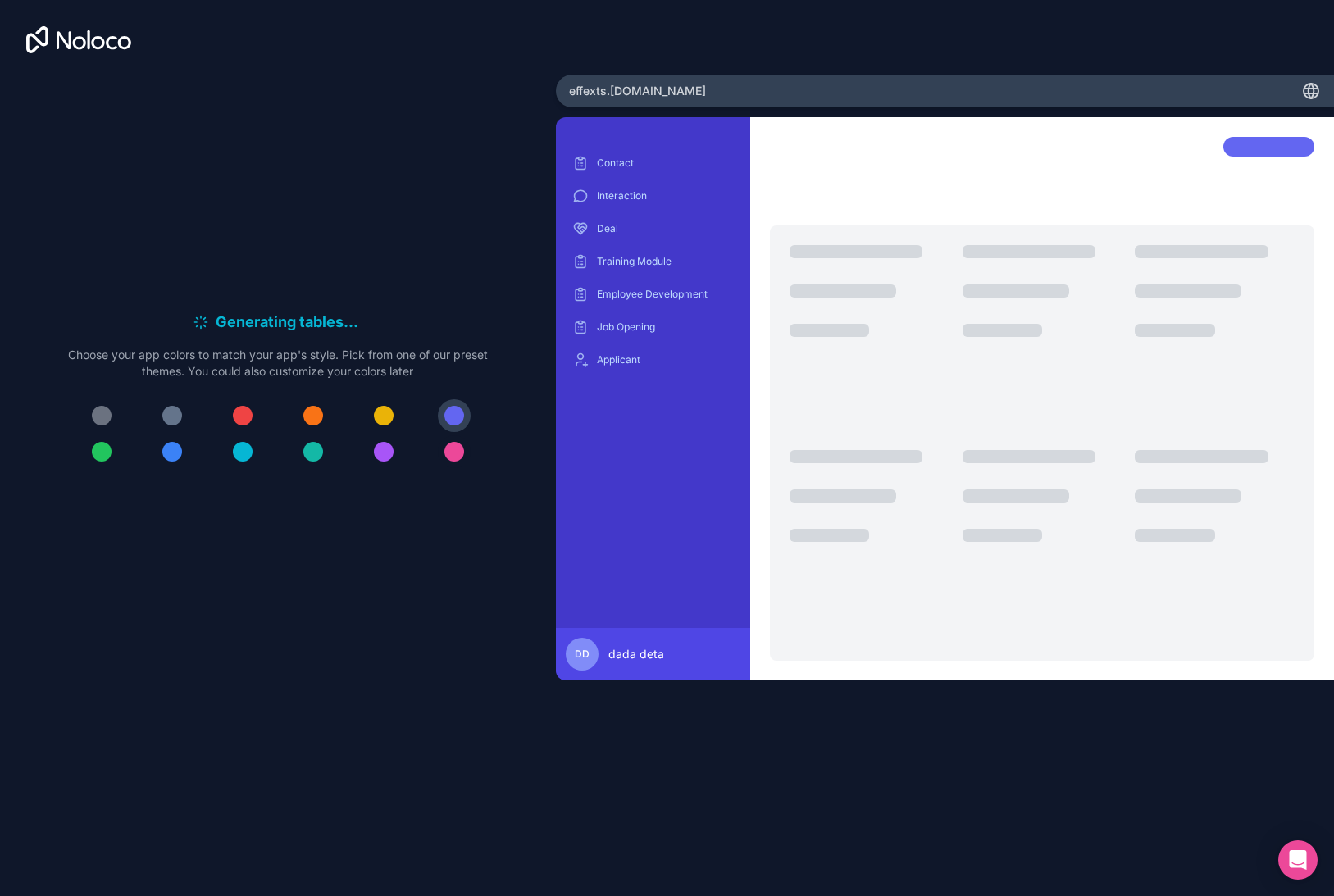
click at [454, 460] on div at bounding box center [454, 451] width 20 height 20
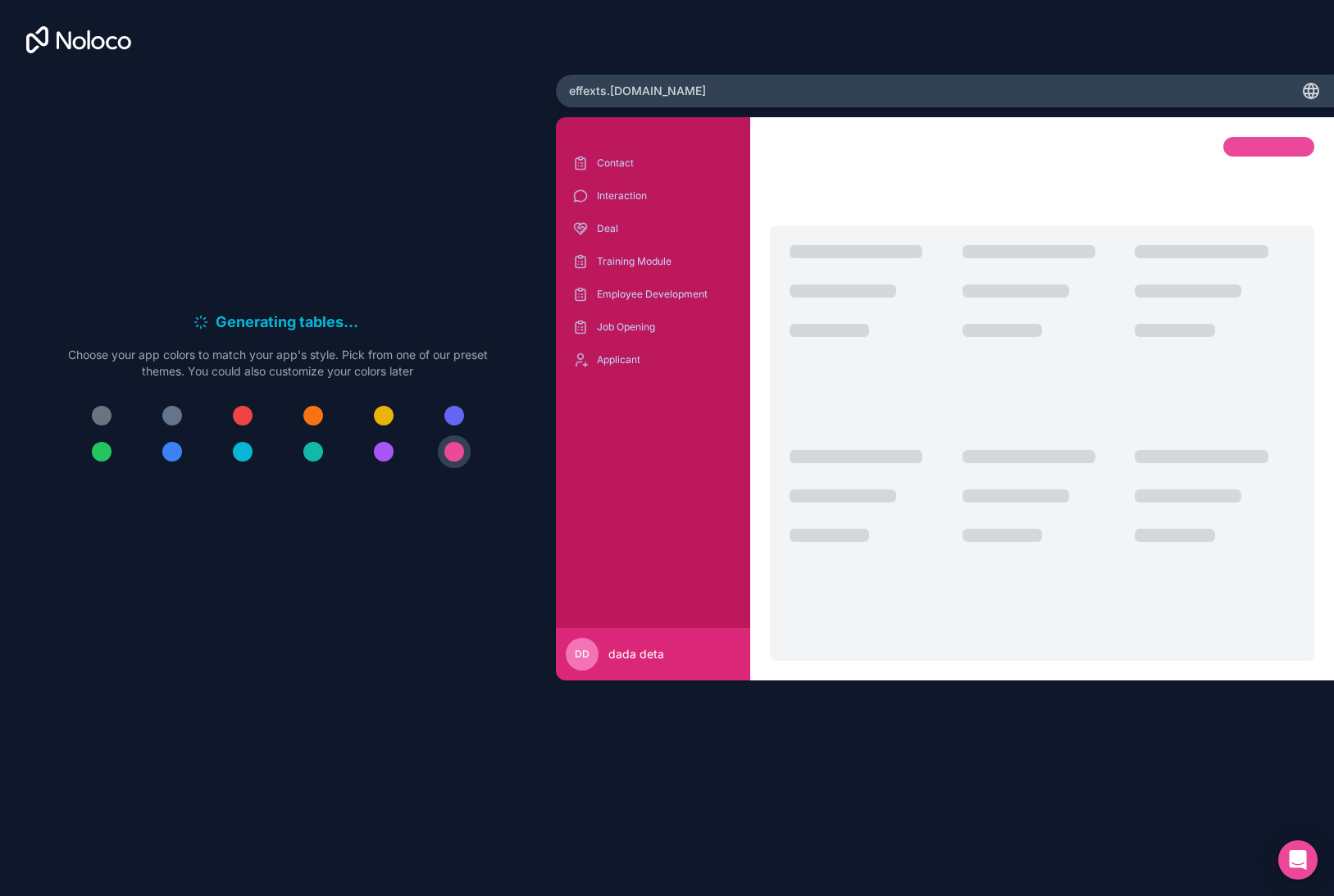
click at [413, 456] on div at bounding box center [277, 434] width 420 height 69
click at [104, 418] on div at bounding box center [101, 415] width 20 height 20
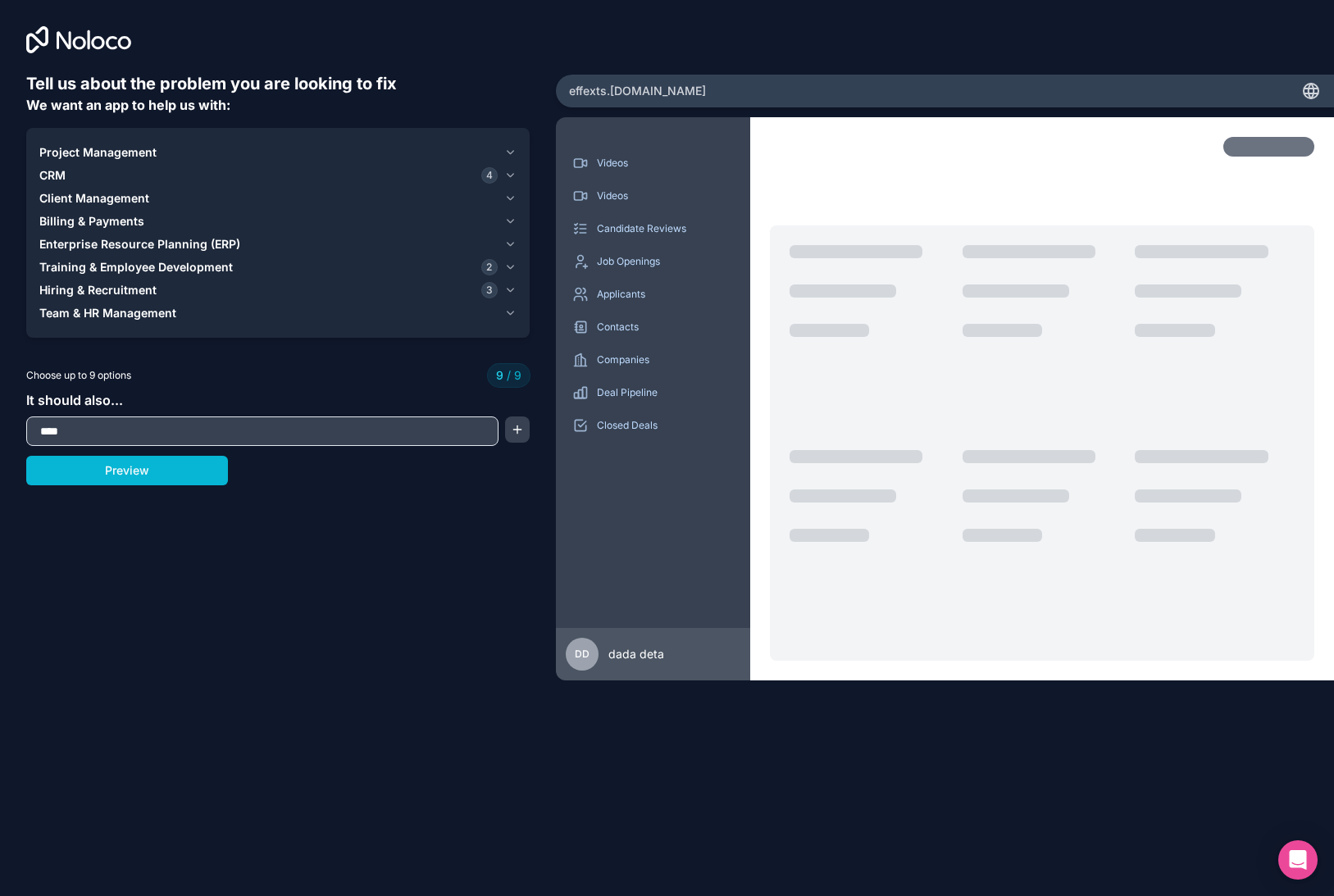
click at [120, 193] on span "Client Management" at bounding box center [94, 198] width 110 height 16
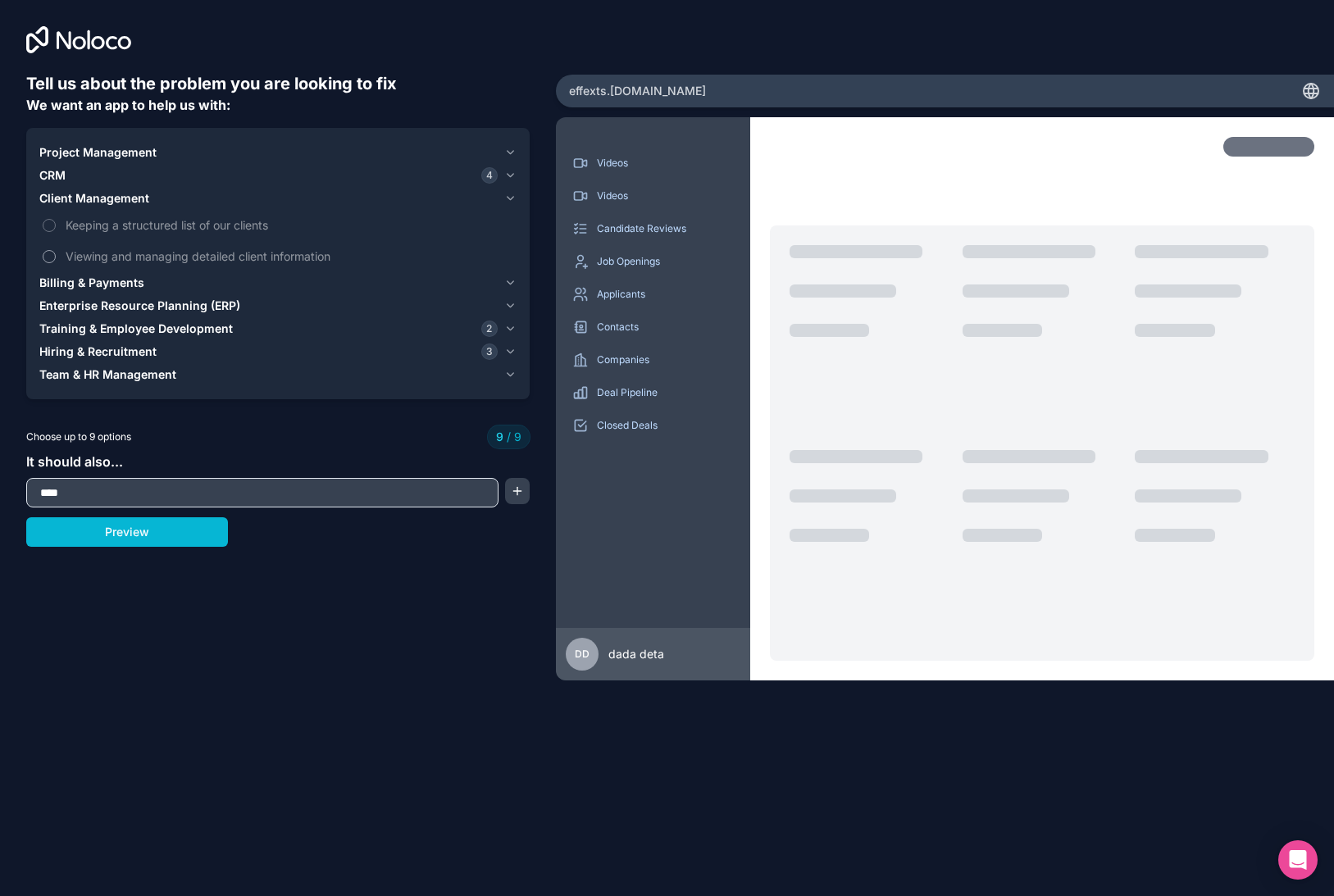
click at [157, 254] on span "Viewing and managing detailed client information" at bounding box center [289, 256] width 448 height 17
click at [177, 546] on button "Preview" at bounding box center [127, 532] width 202 height 29
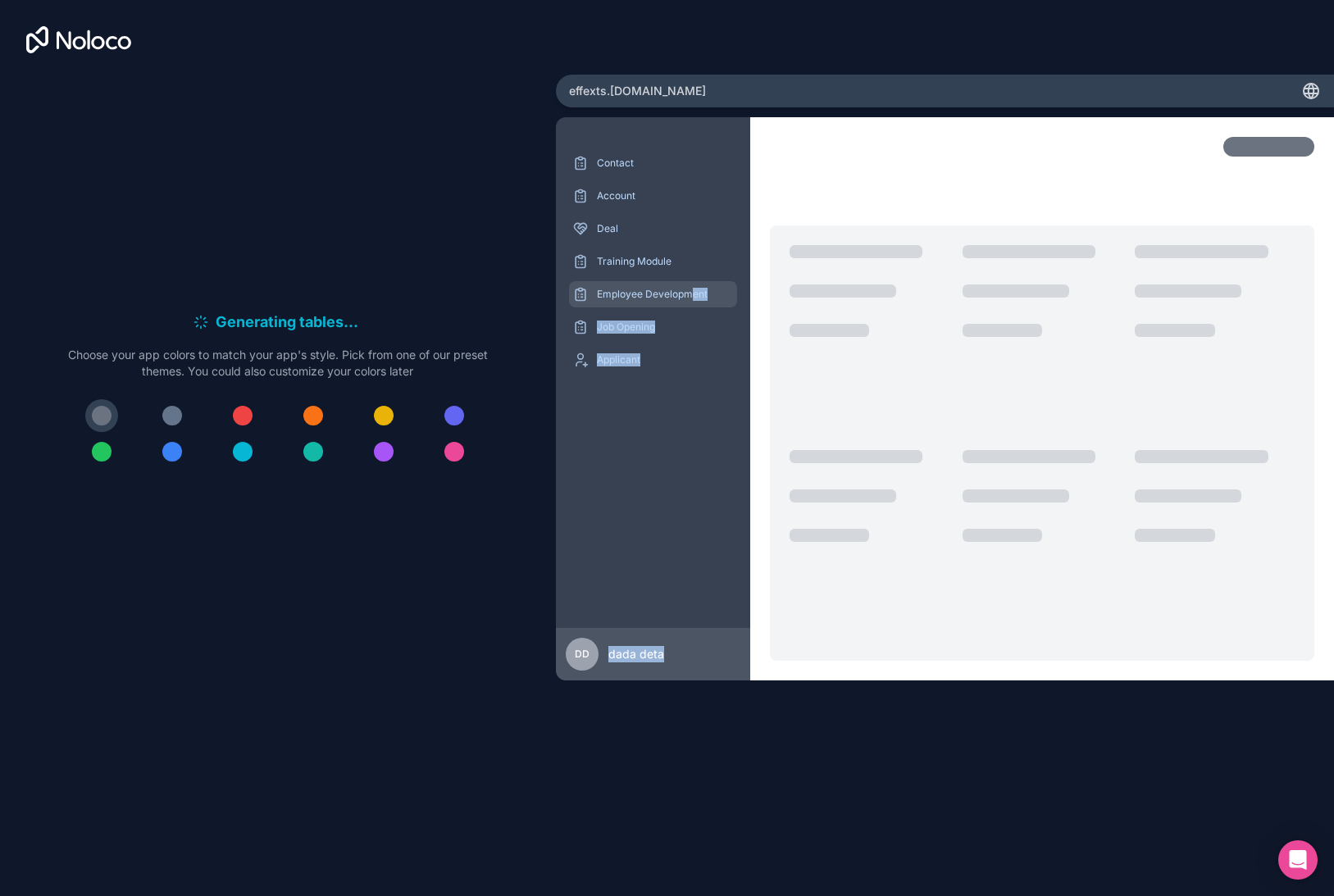
drag, startPoint x: 943, startPoint y: 292, endPoint x: 695, endPoint y: 303, distance: 248.2
click at [695, 303] on div "Contact Account Deal Training Module Employee Development Job Opening Applicant…" at bounding box center [945, 399] width 778 height 563
click at [688, 361] on p "Applicant" at bounding box center [666, 359] width 137 height 13
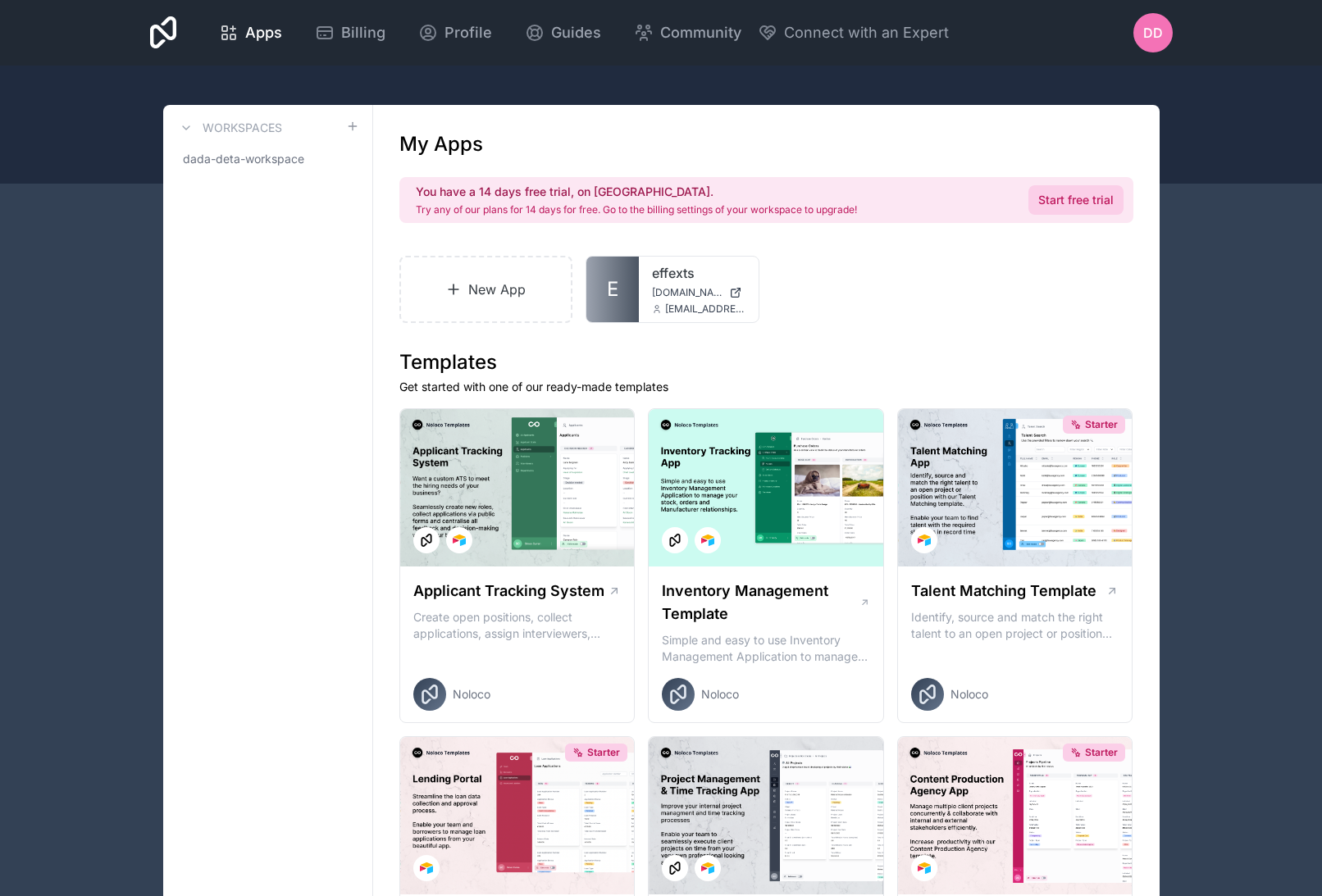
click at [1041, 195] on link "Start free trial" at bounding box center [1076, 200] width 95 height 29
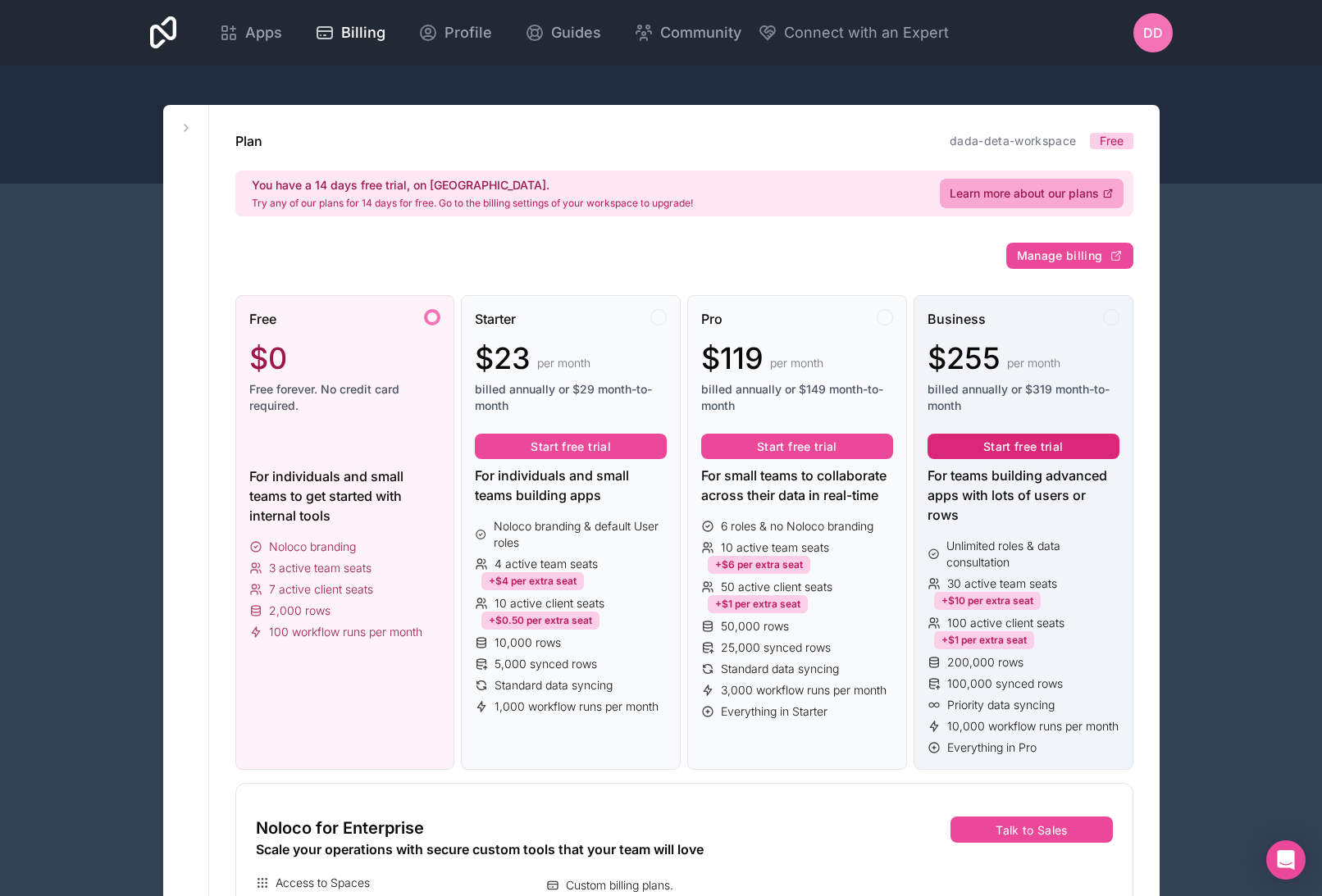
click at [1016, 442] on button "Start free trial" at bounding box center [1023, 447] width 192 height 27
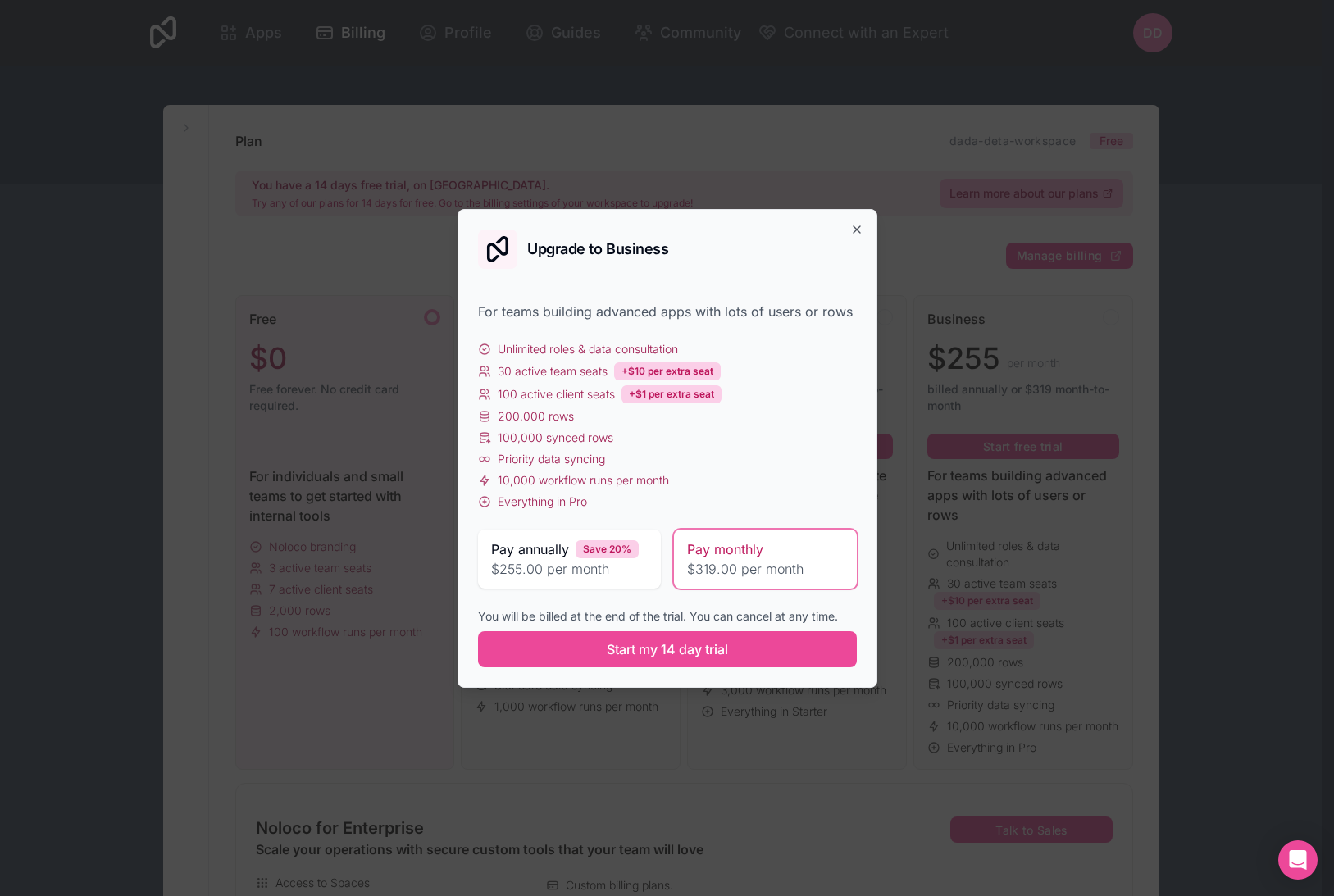
click at [601, 579] on div "Pay annually Save 20% $255.00 per month" at bounding box center [569, 559] width 183 height 59
click at [727, 582] on div "Pay monthly $319.00 per month" at bounding box center [765, 559] width 183 height 59
click at [719, 636] on button "Start my 14 day trial" at bounding box center [667, 649] width 379 height 36
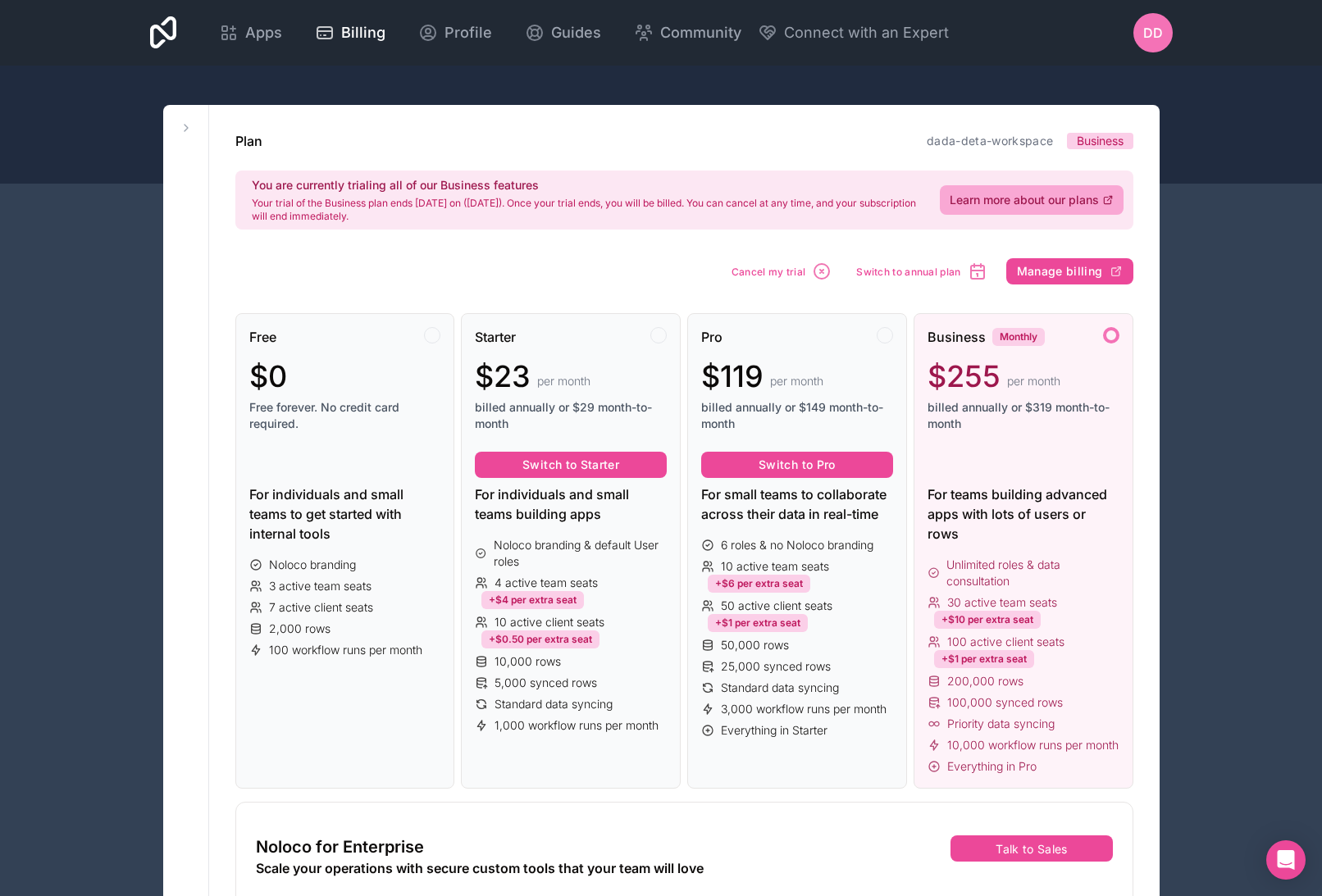
drag, startPoint x: 1079, startPoint y: 78, endPoint x: 962, endPoint y: 69, distance: 117.3
click at [1078, 78] on div at bounding box center [661, 124] width 1322 height 118
click at [182, 125] on icon at bounding box center [185, 127] width 13 height 13
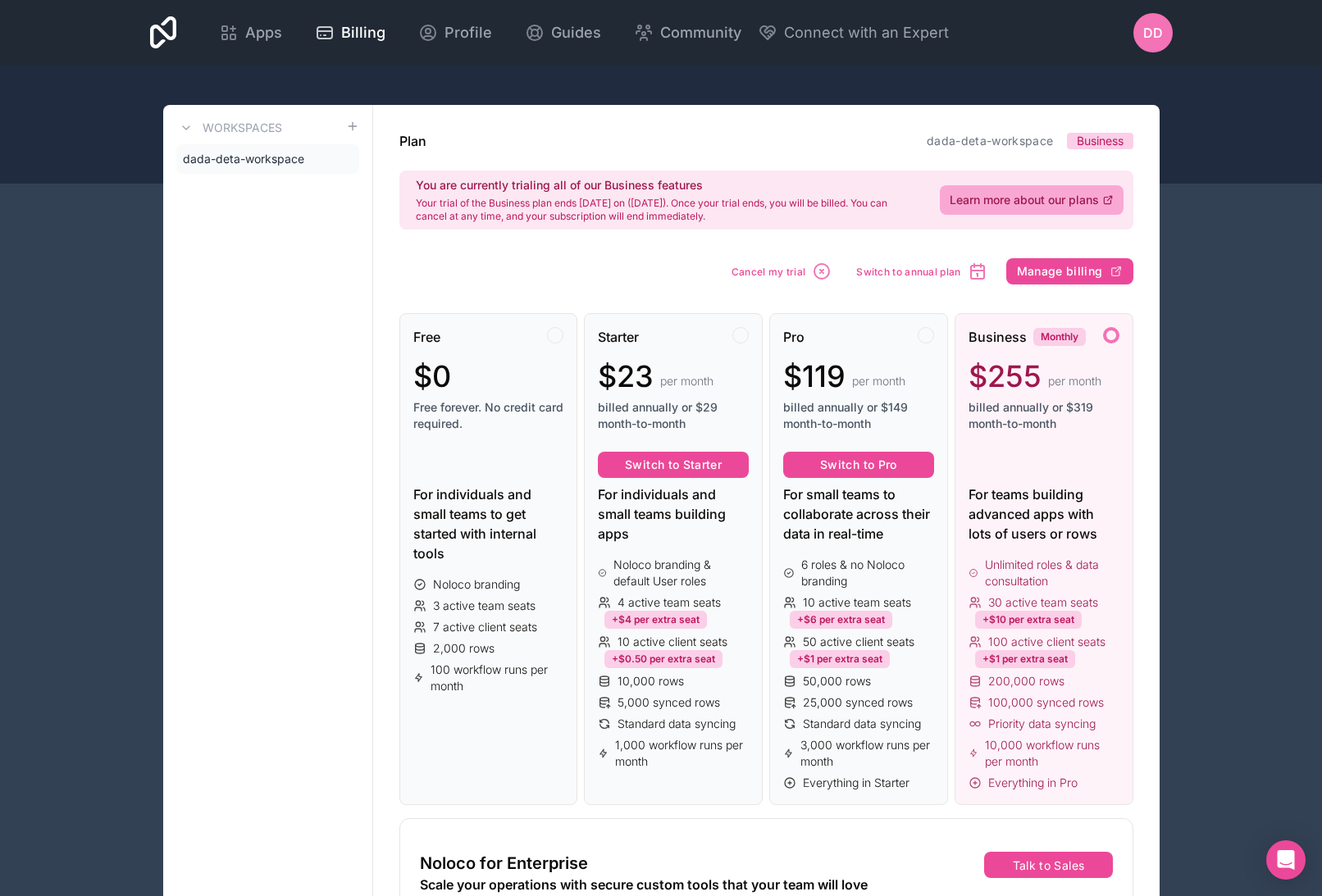
drag, startPoint x: 1242, startPoint y: 356, endPoint x: 1242, endPoint y: 369, distance: 13.0
click at [1152, 26] on span "dd" at bounding box center [1153, 33] width 20 height 20
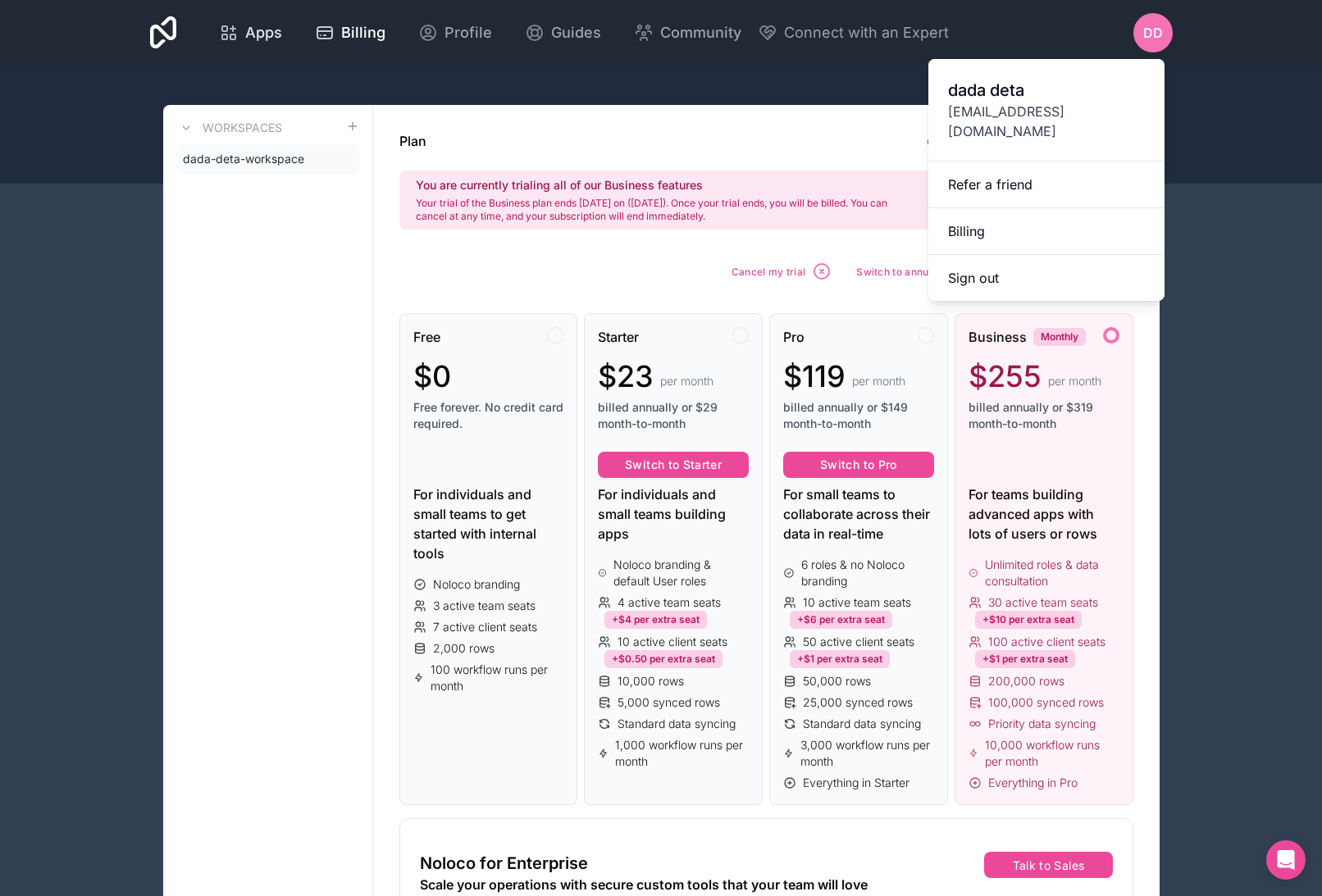
click at [244, 28] on div "Apps" at bounding box center [251, 33] width 63 height 23
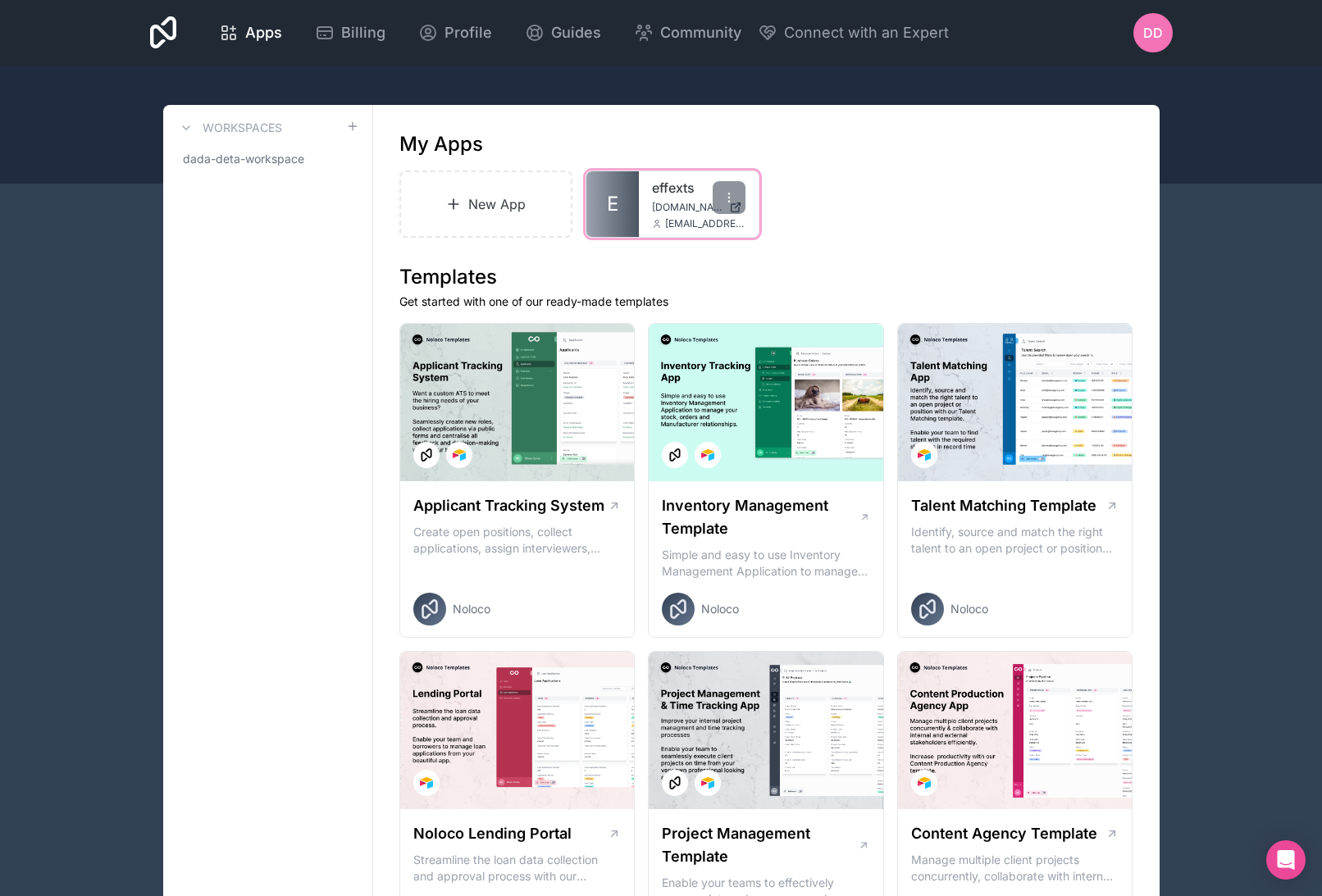
click at [682, 216] on div "effexts effexts.noloco.co linasam643@effexts.com" at bounding box center [699, 204] width 120 height 65
click at [674, 206] on span "[DOMAIN_NAME]" at bounding box center [687, 207] width 70 height 13
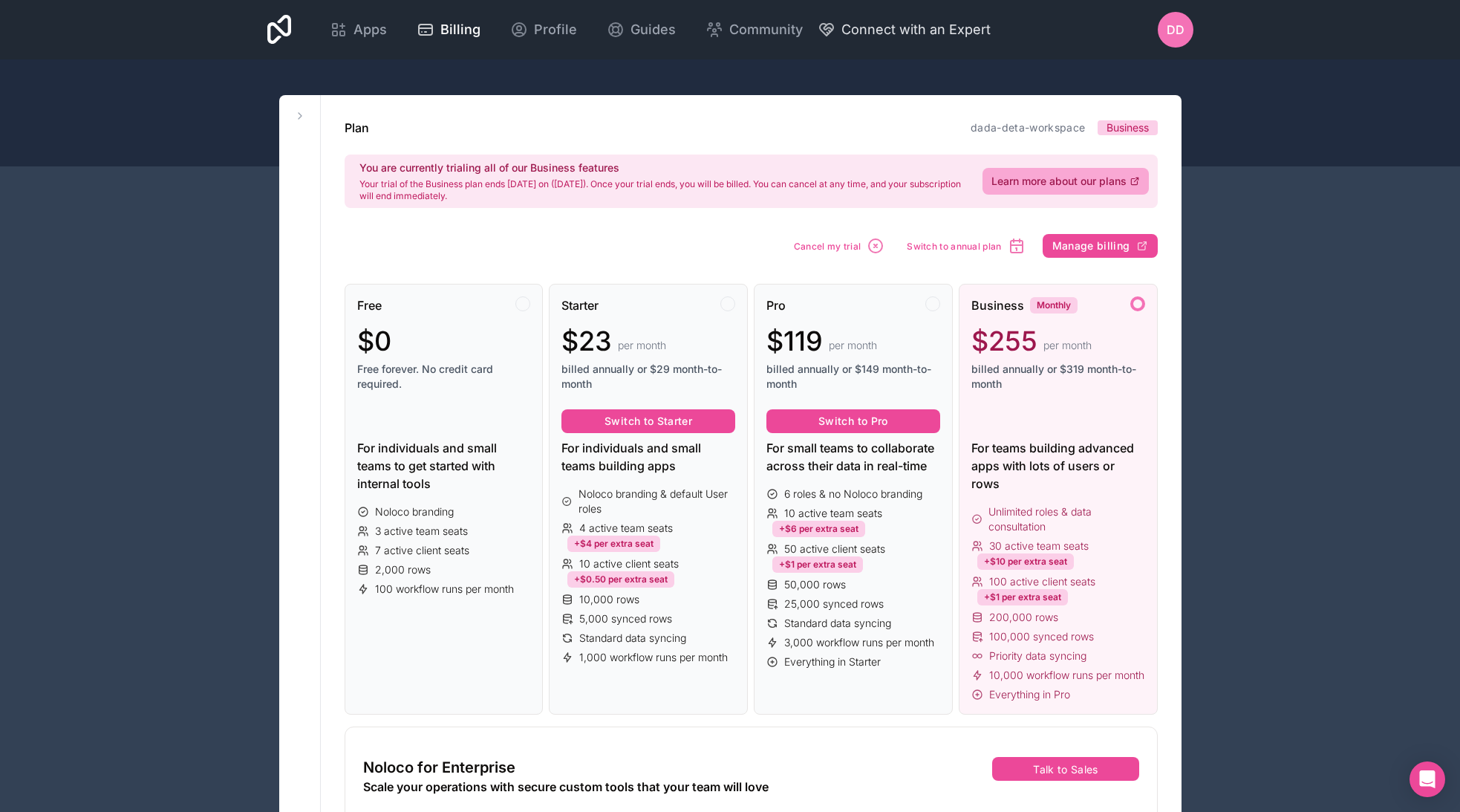
click at [936, 26] on span "Connect with an Expert" at bounding box center [916, 30] width 149 height 21
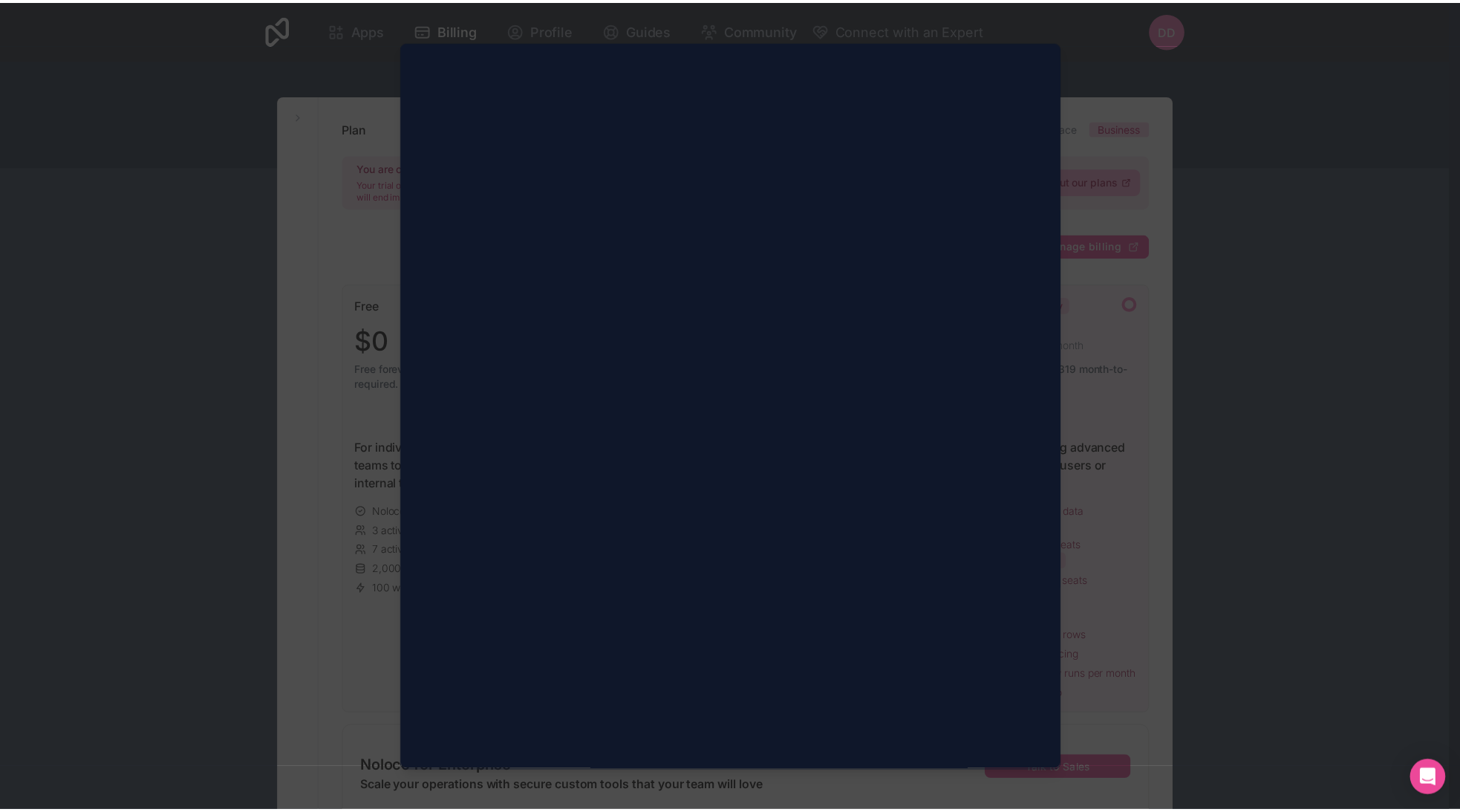
scroll to position [797, 0]
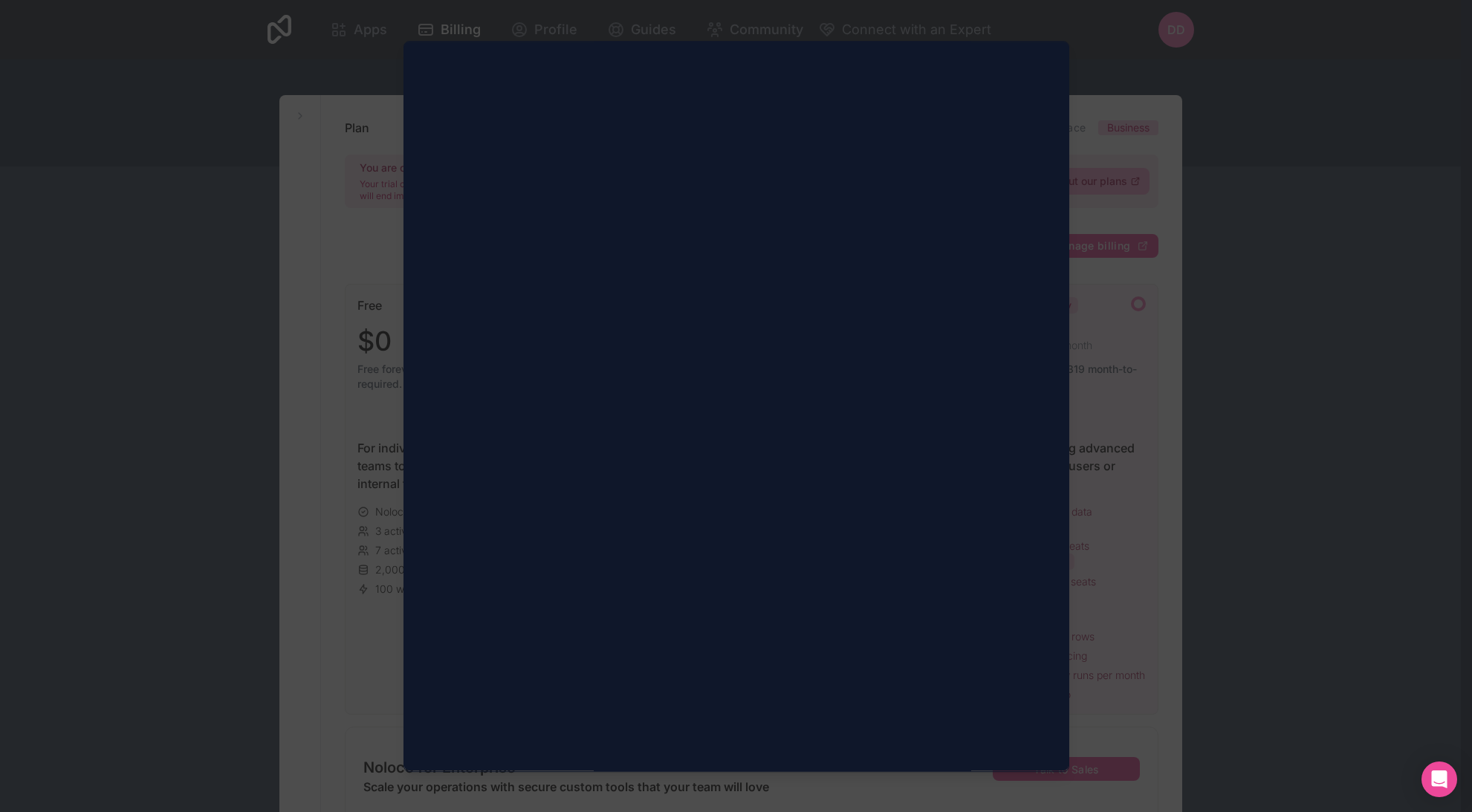
drag, startPoint x: 1160, startPoint y: 547, endPoint x: 1176, endPoint y: 544, distance: 16.3
click at [1162, 546] on div at bounding box center [736, 406] width 1472 height 812
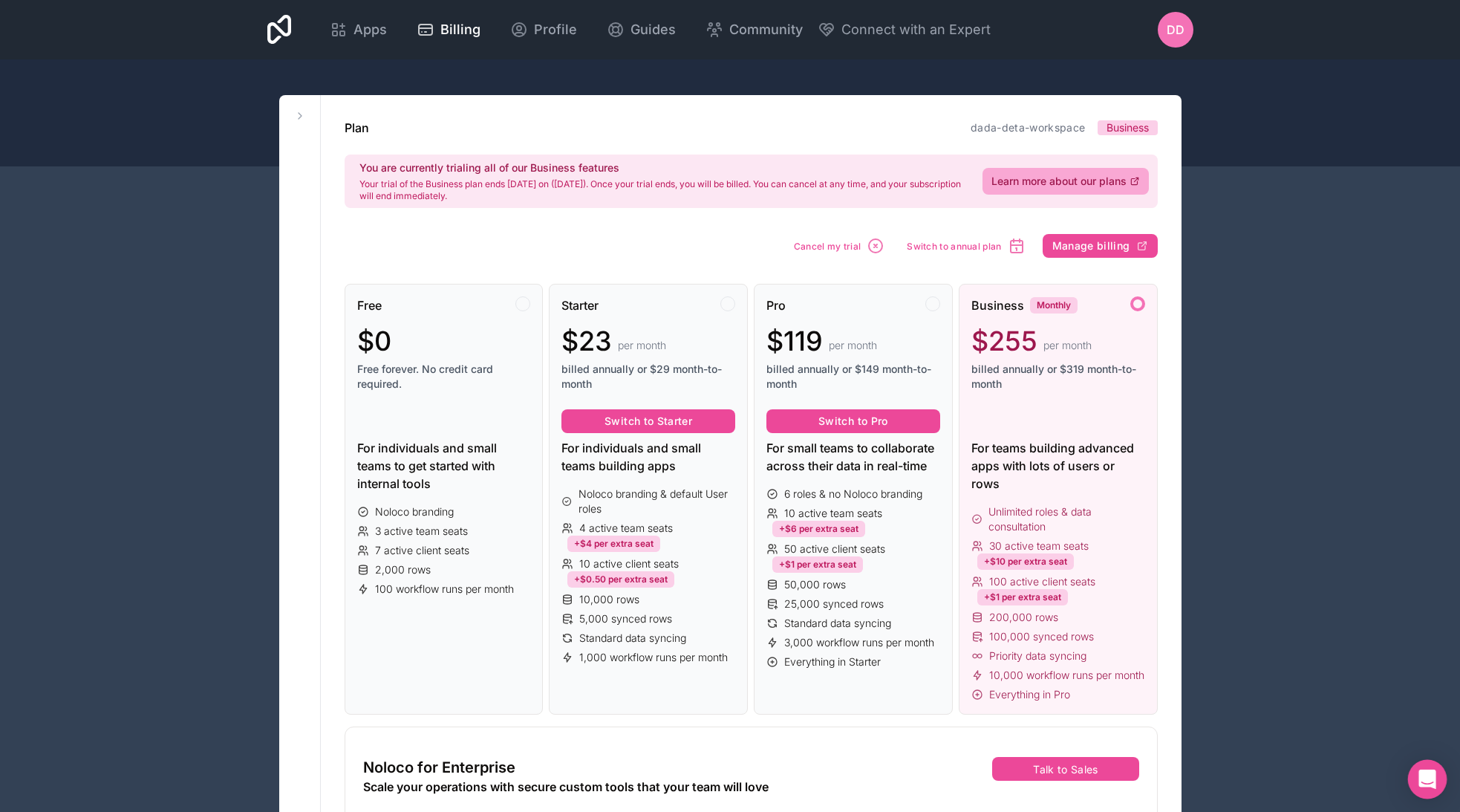
click at [1442, 779] on div "Open Intercom Messenger" at bounding box center [1427, 779] width 40 height 40
